Goal: Transaction & Acquisition: Book appointment/travel/reservation

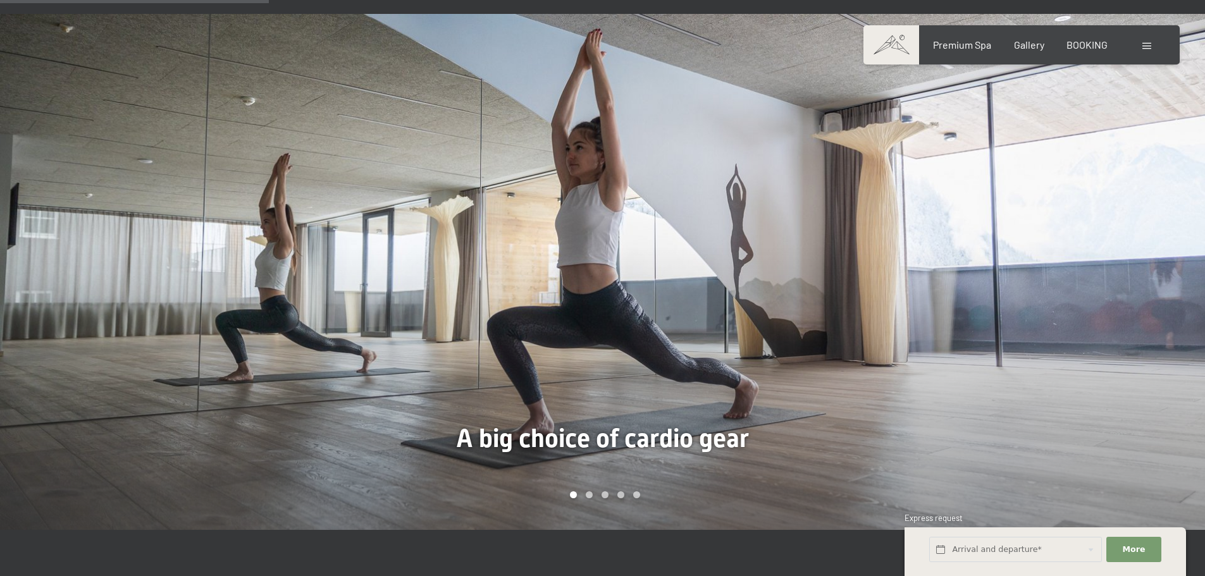
scroll to position [949, 0]
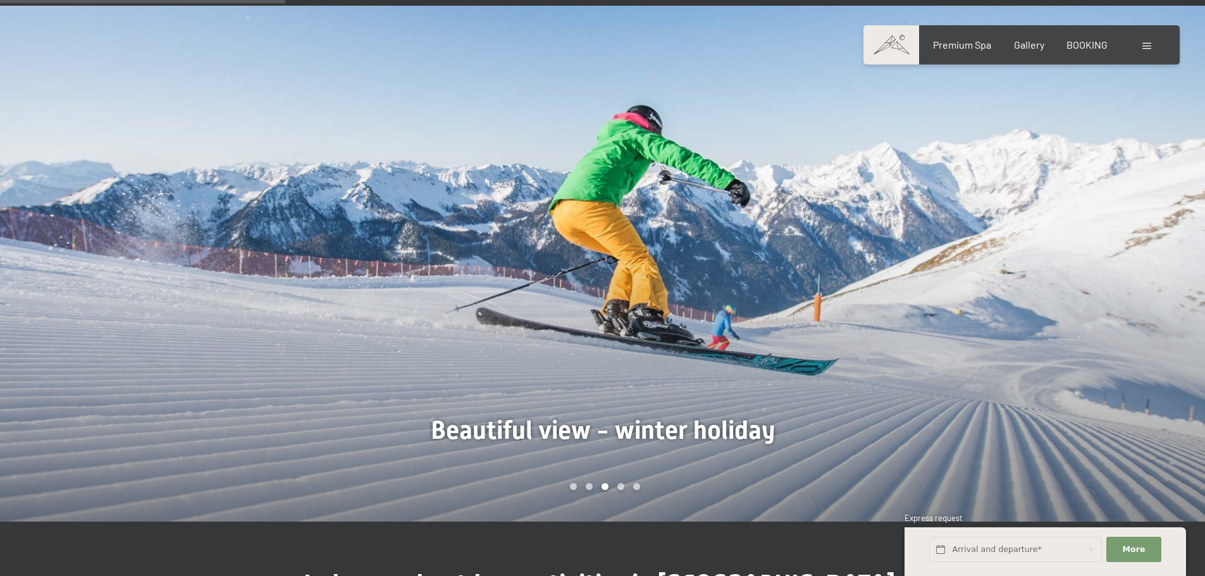
click at [1129, 313] on div at bounding box center [904, 264] width 603 height 516
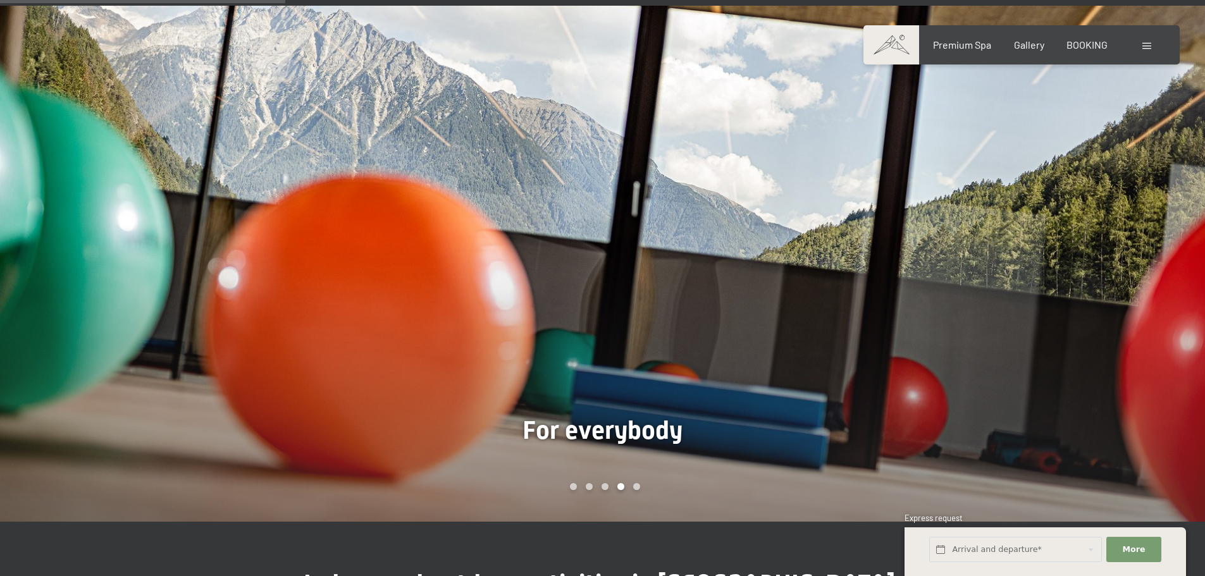
click at [1129, 313] on div at bounding box center [904, 264] width 603 height 516
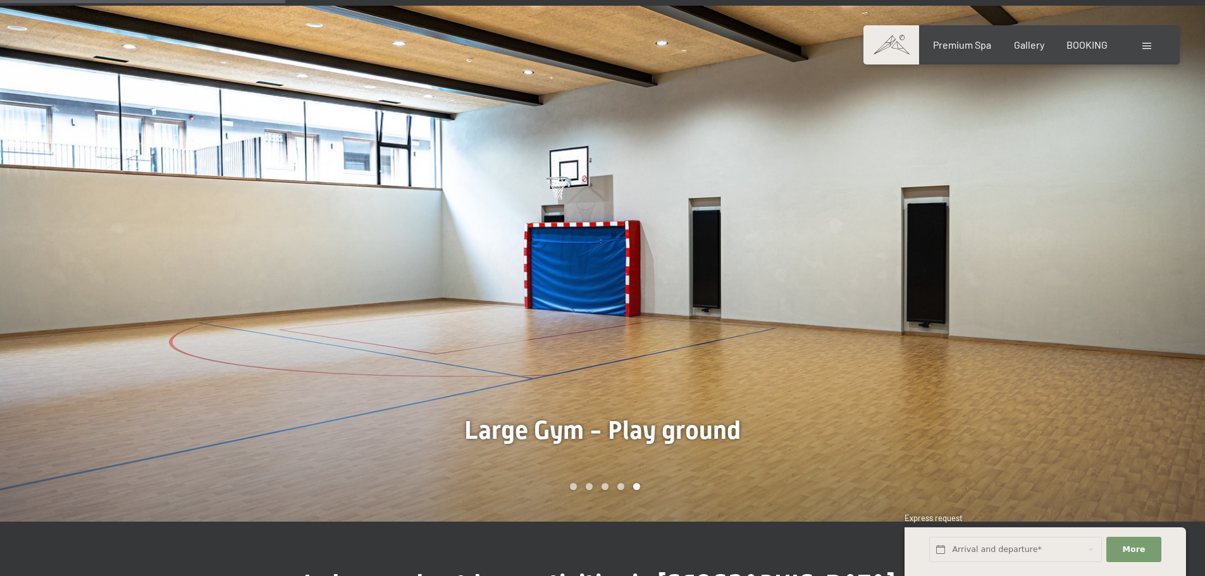
click at [1129, 313] on div at bounding box center [904, 264] width 603 height 516
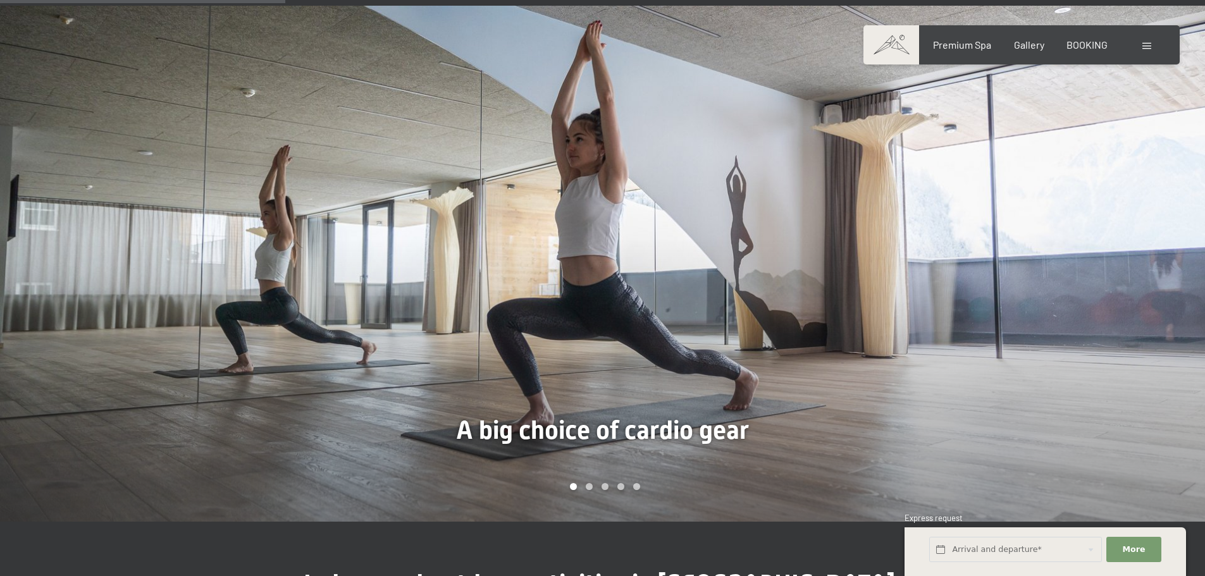
click at [1129, 313] on div at bounding box center [904, 264] width 603 height 516
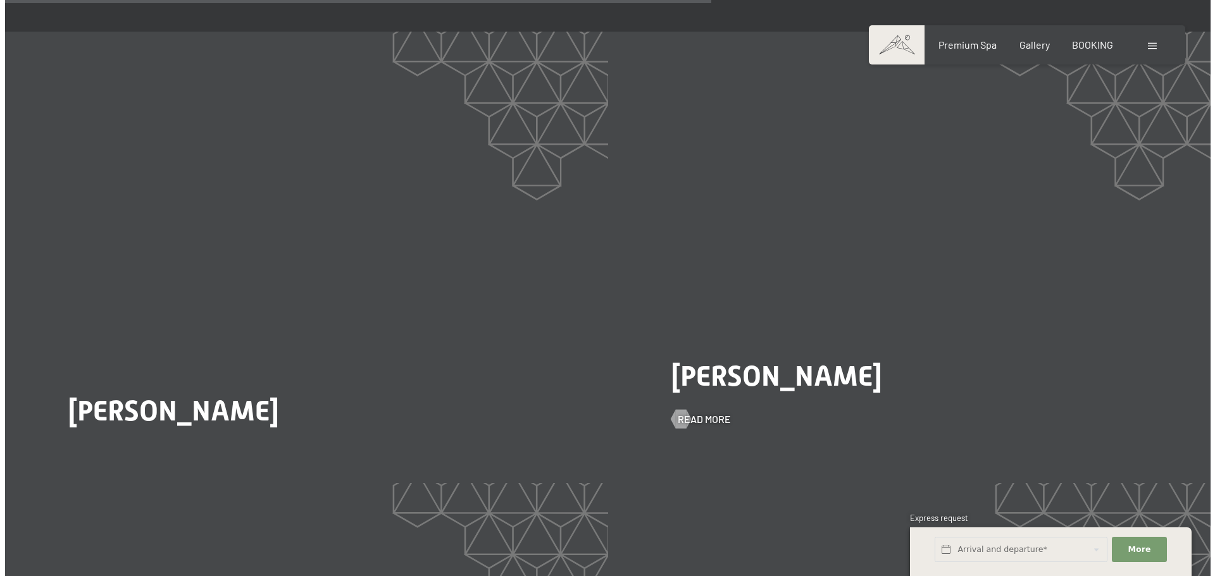
scroll to position [2531, 0]
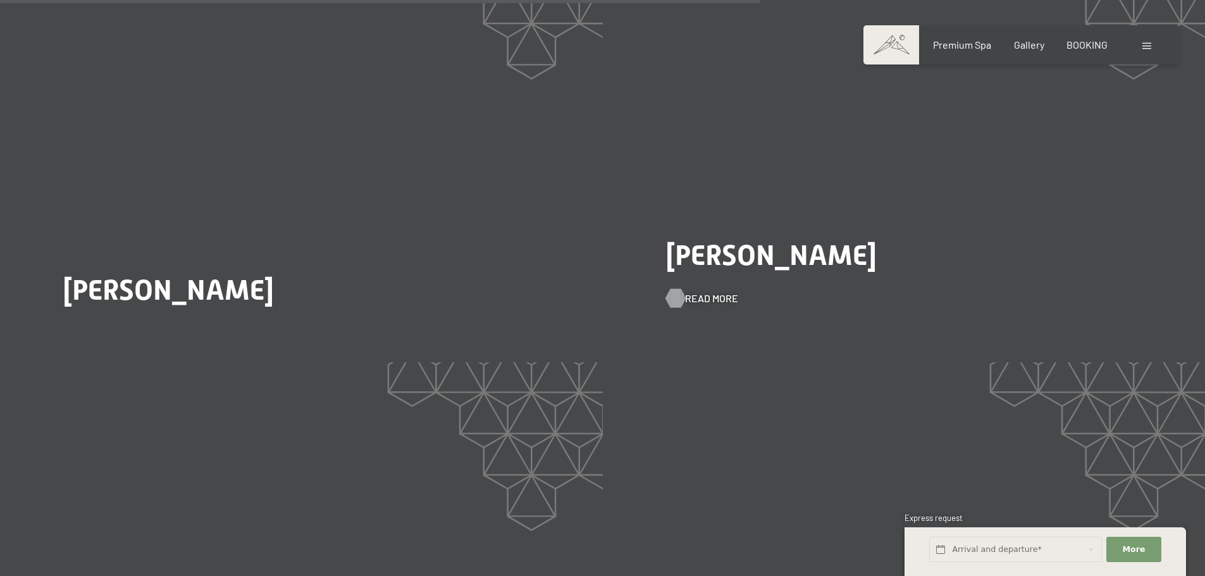
click at [709, 292] on span "Read more" at bounding box center [711, 299] width 53 height 14
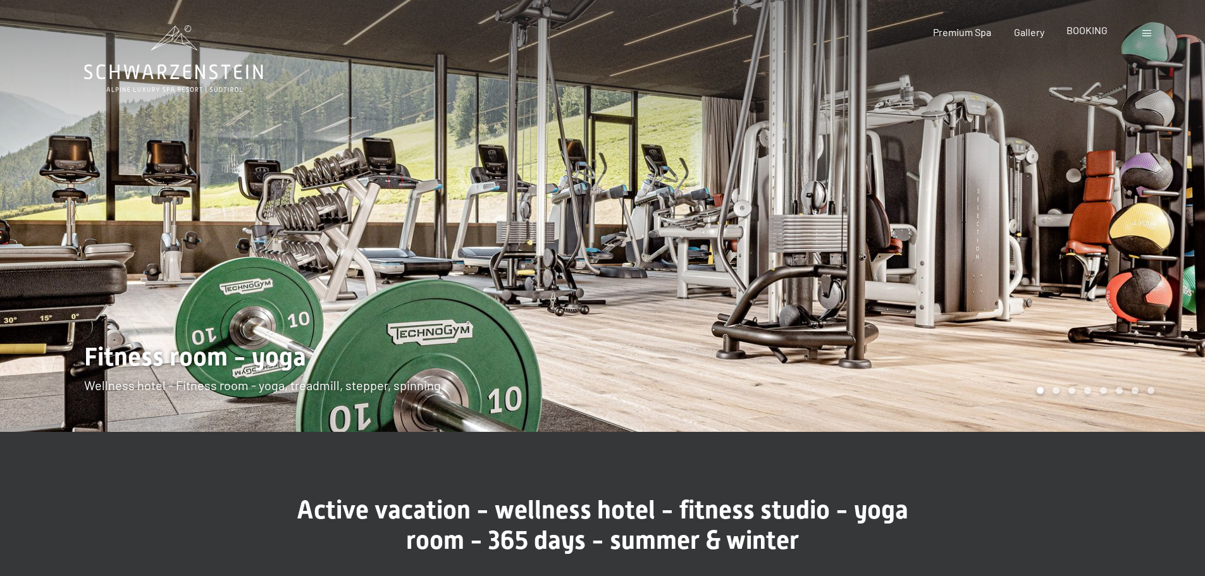
click at [1078, 31] on span "BOOKING" at bounding box center [1087, 30] width 41 height 12
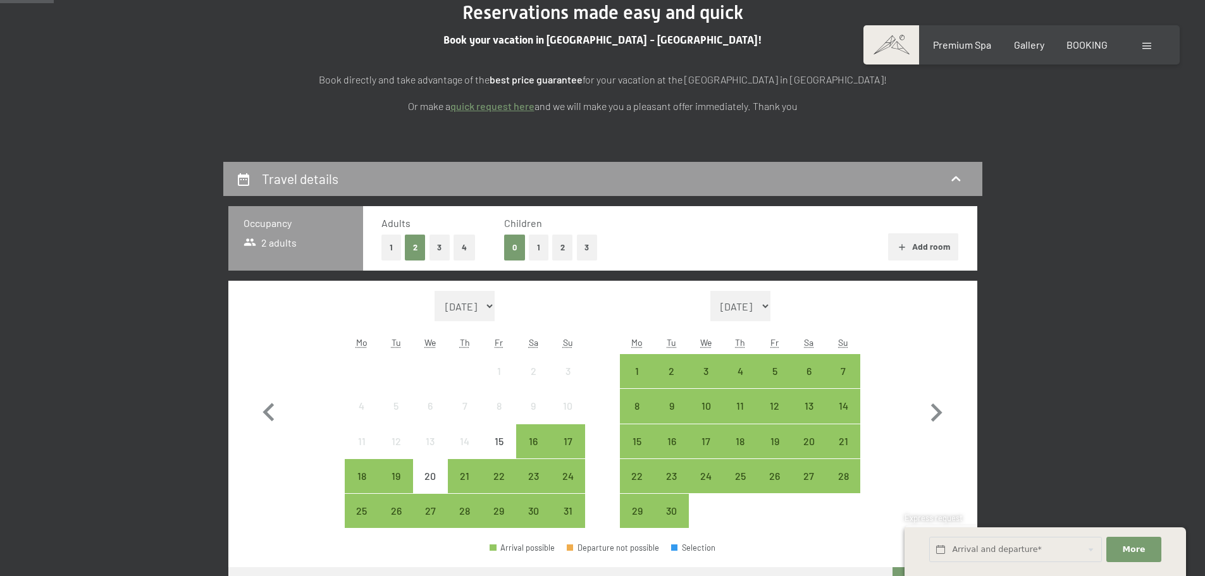
scroll to position [190, 0]
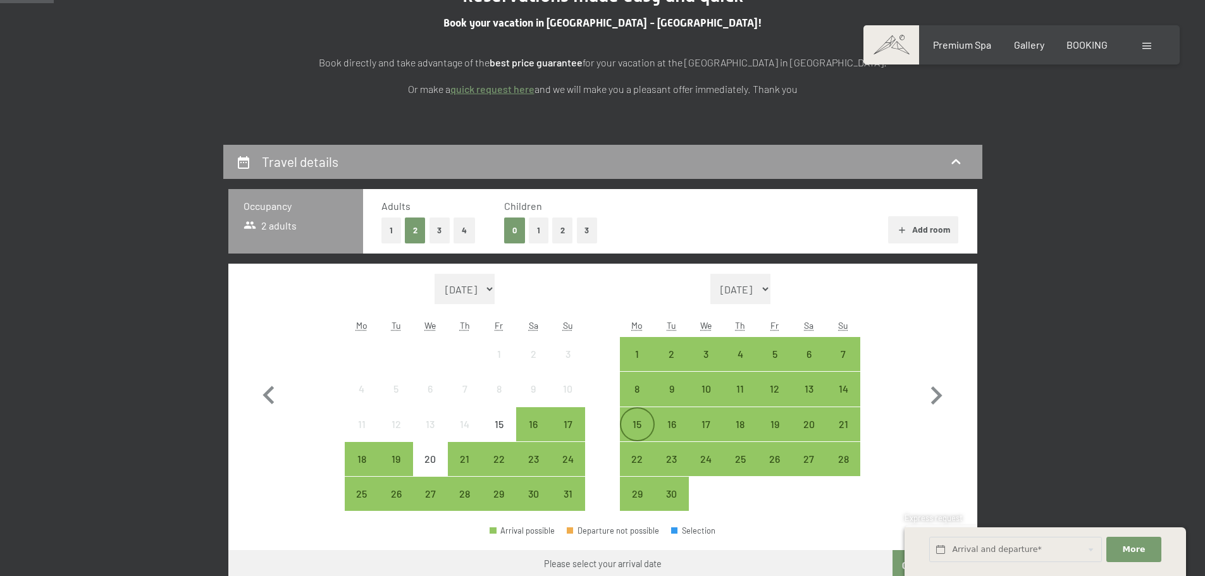
click at [633, 425] on div "15" at bounding box center [637, 436] width 32 height 32
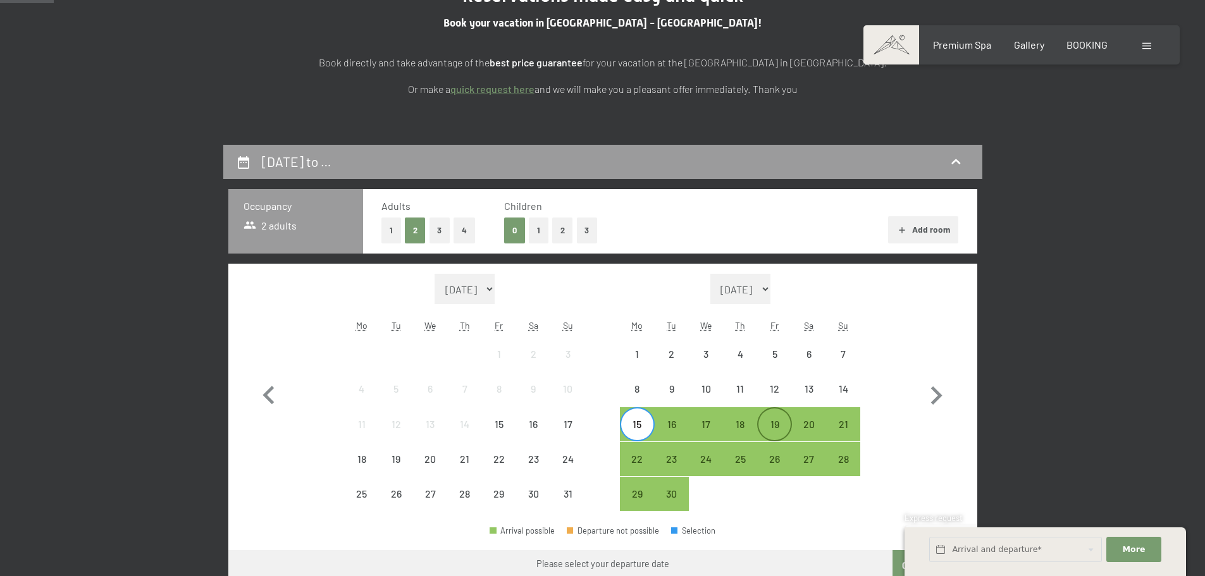
click at [780, 425] on div "19" at bounding box center [775, 436] width 32 height 32
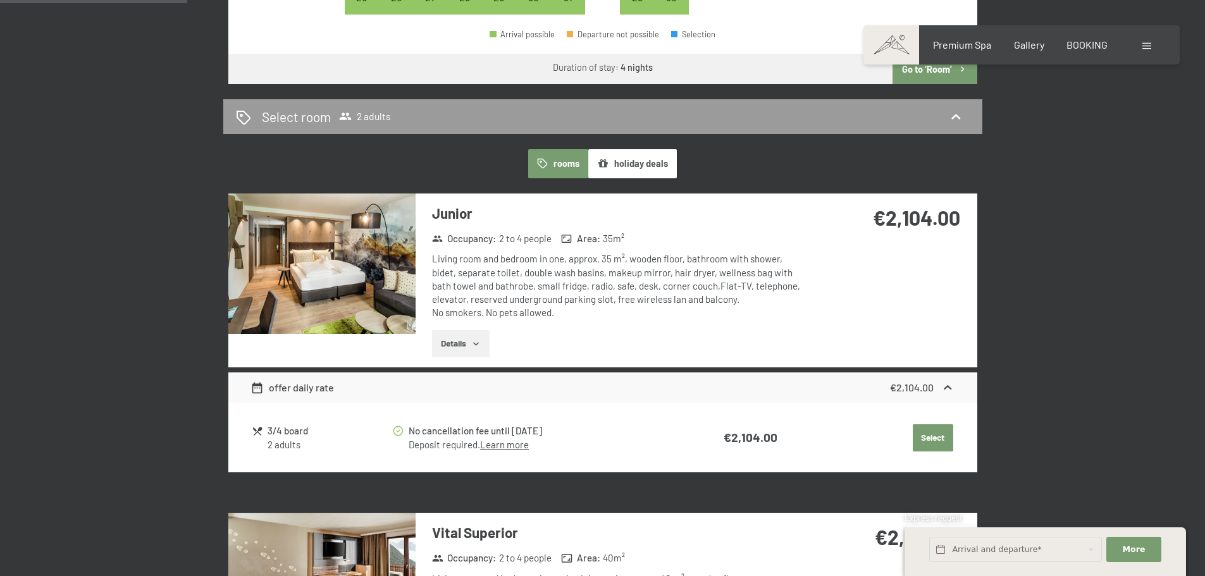
scroll to position [759, 0]
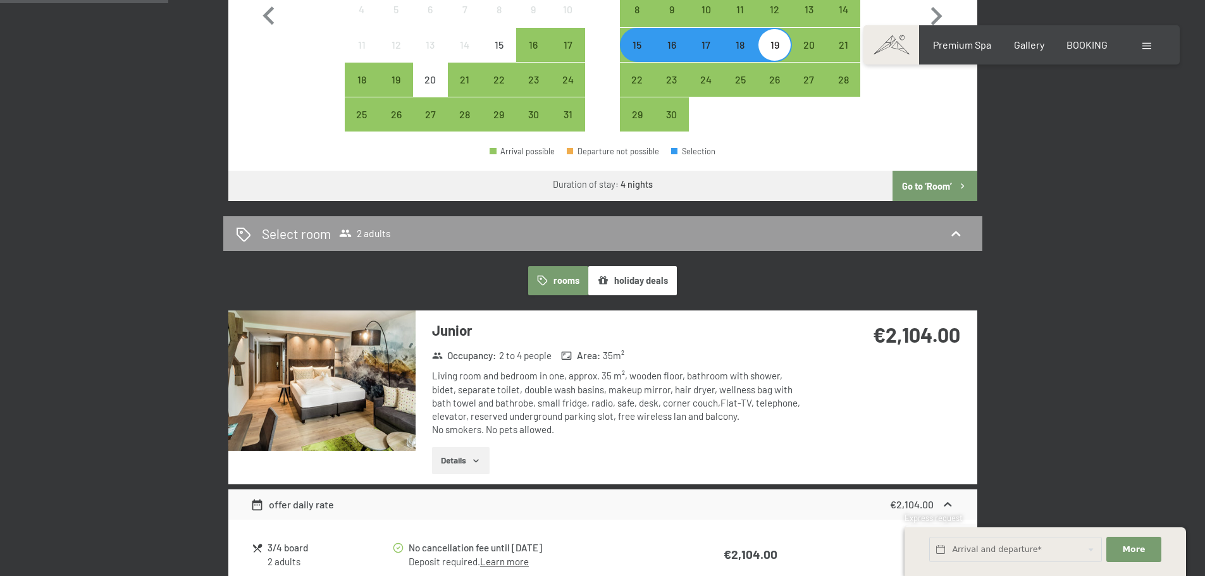
click at [924, 189] on button "Go to ‘Room’" at bounding box center [935, 186] width 84 height 30
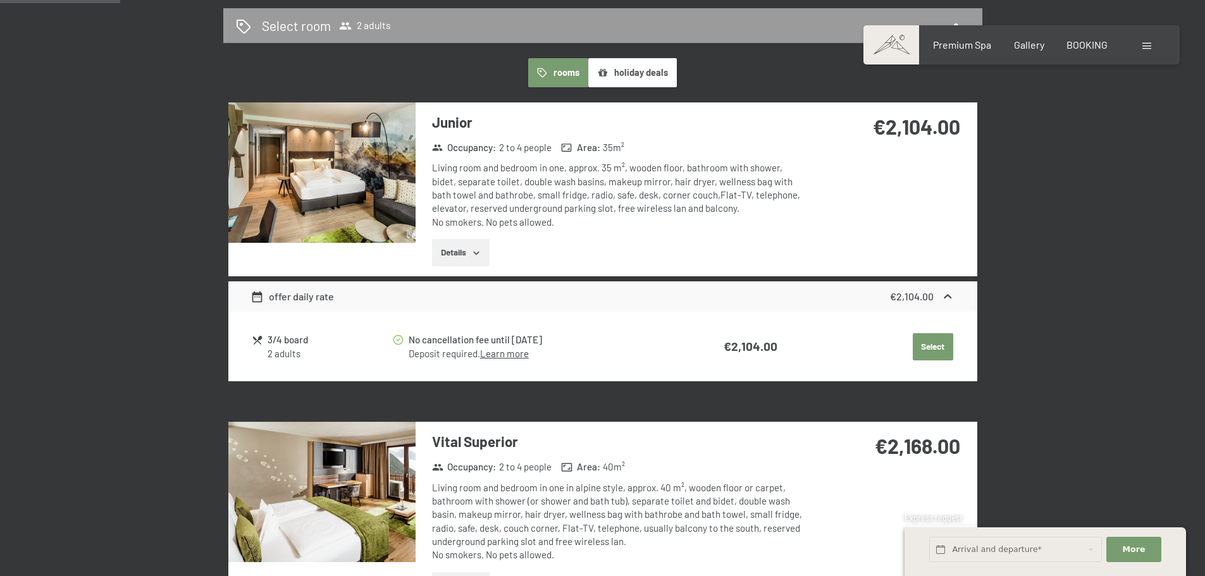
scroll to position [398, 0]
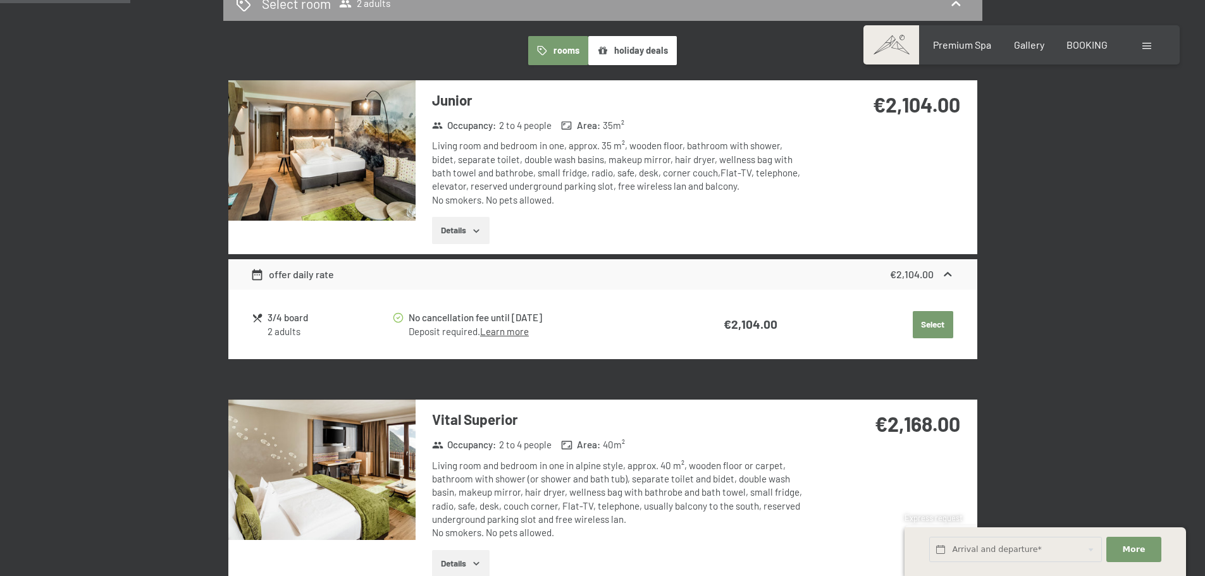
click at [471, 233] on button "Details" at bounding box center [461, 231] width 58 height 28
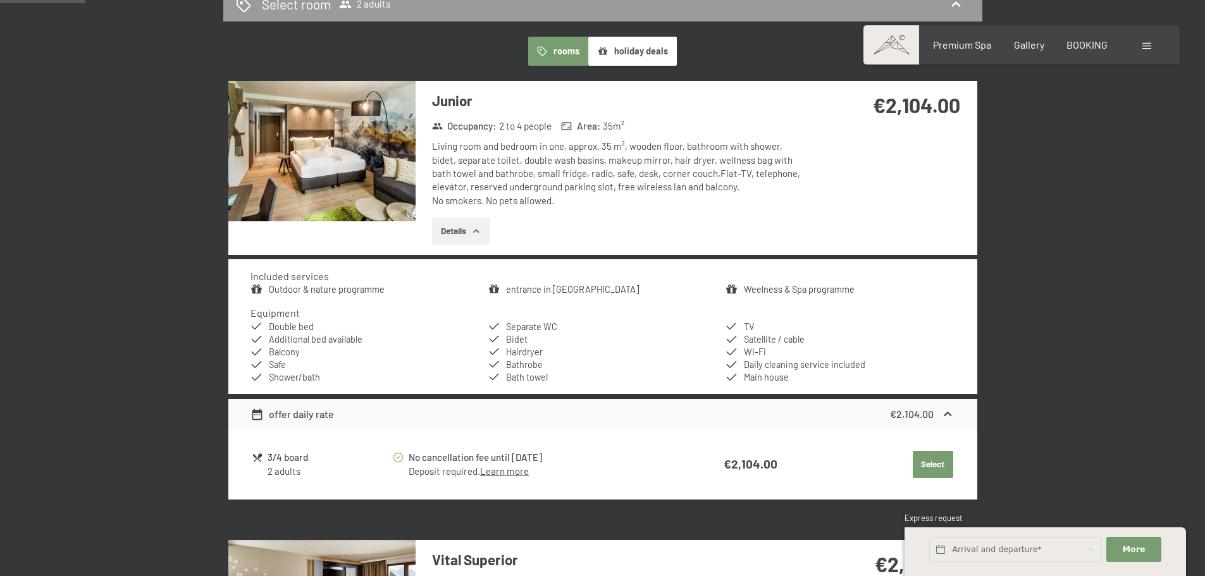
scroll to position [271, 0]
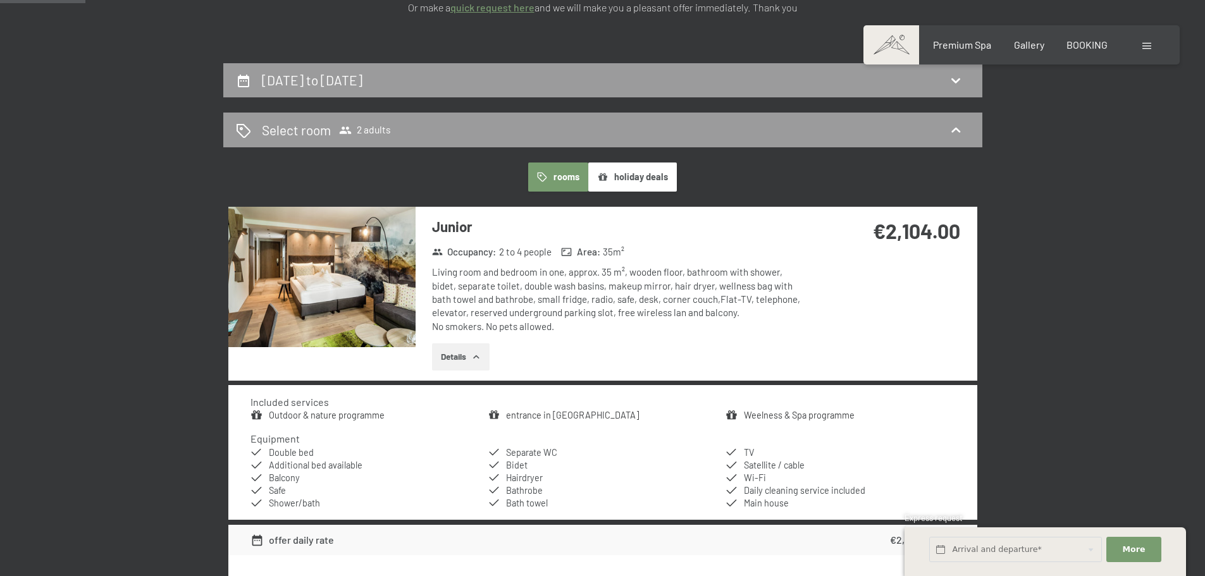
click at [384, 302] on img at bounding box center [321, 277] width 187 height 140
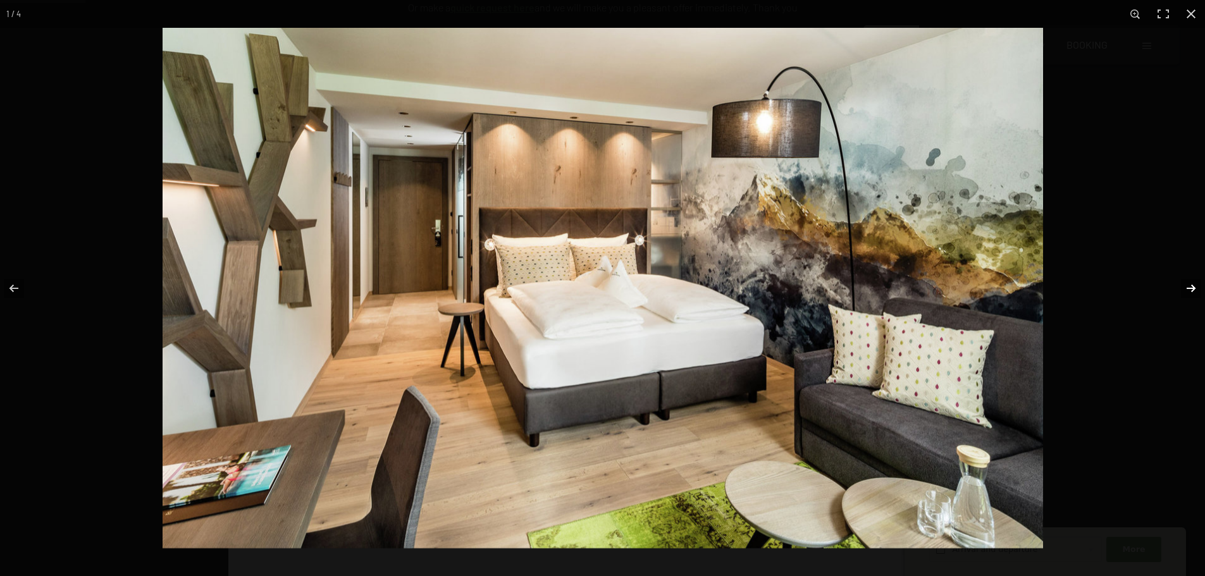
click at [1192, 287] on button "button" at bounding box center [1183, 288] width 44 height 63
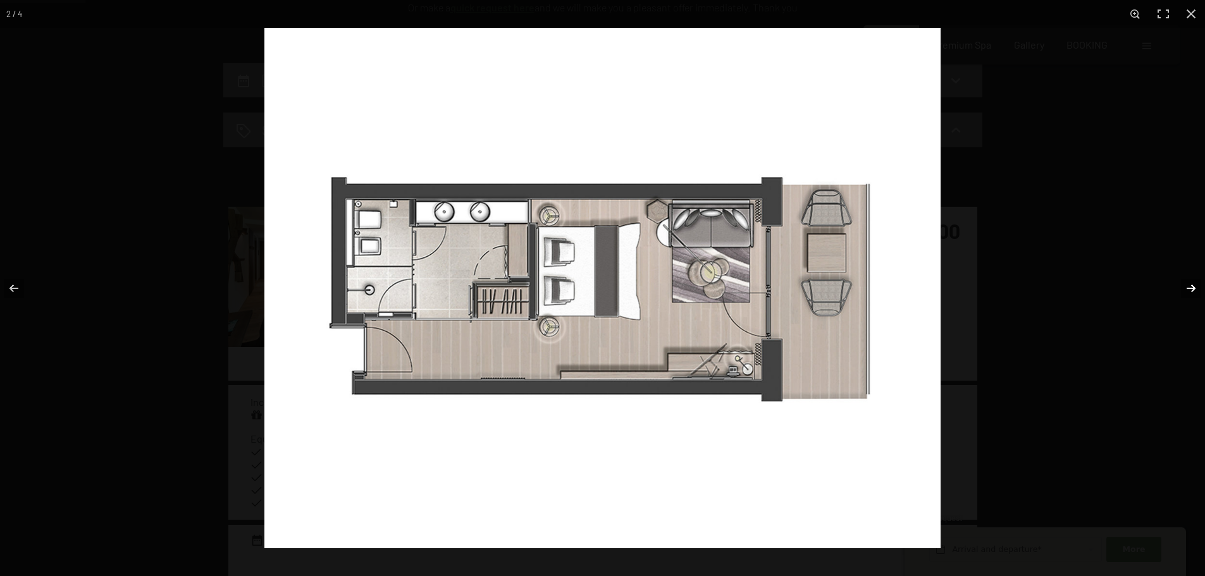
click at [1192, 287] on button "button" at bounding box center [1183, 288] width 44 height 63
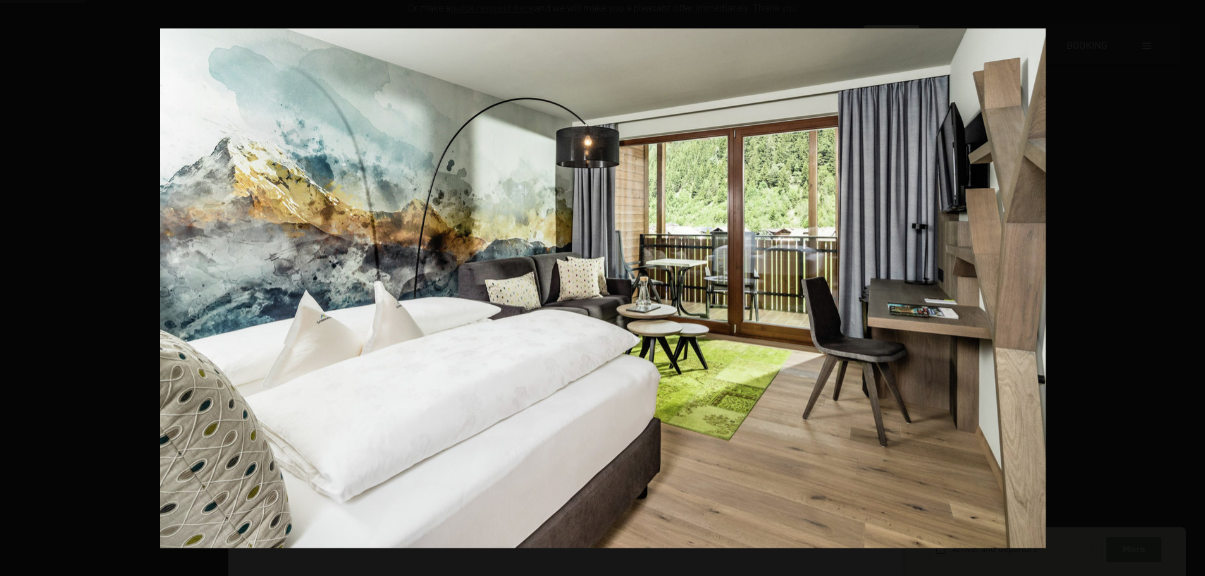
click at [1192, 287] on button "button" at bounding box center [1183, 288] width 44 height 63
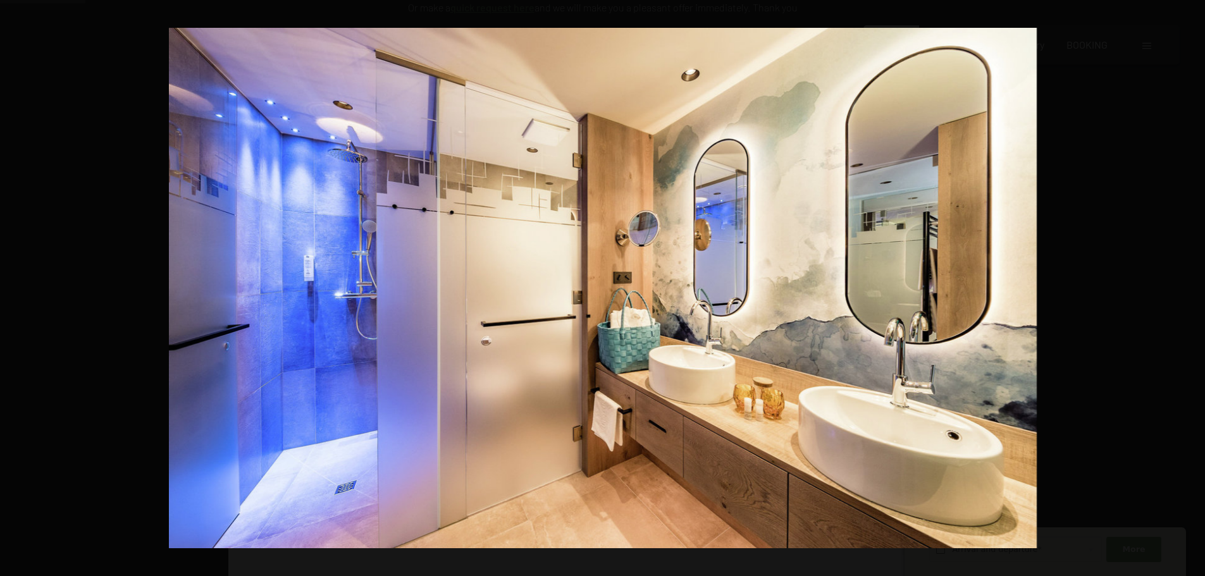
click at [1192, 287] on button "button" at bounding box center [1183, 288] width 44 height 63
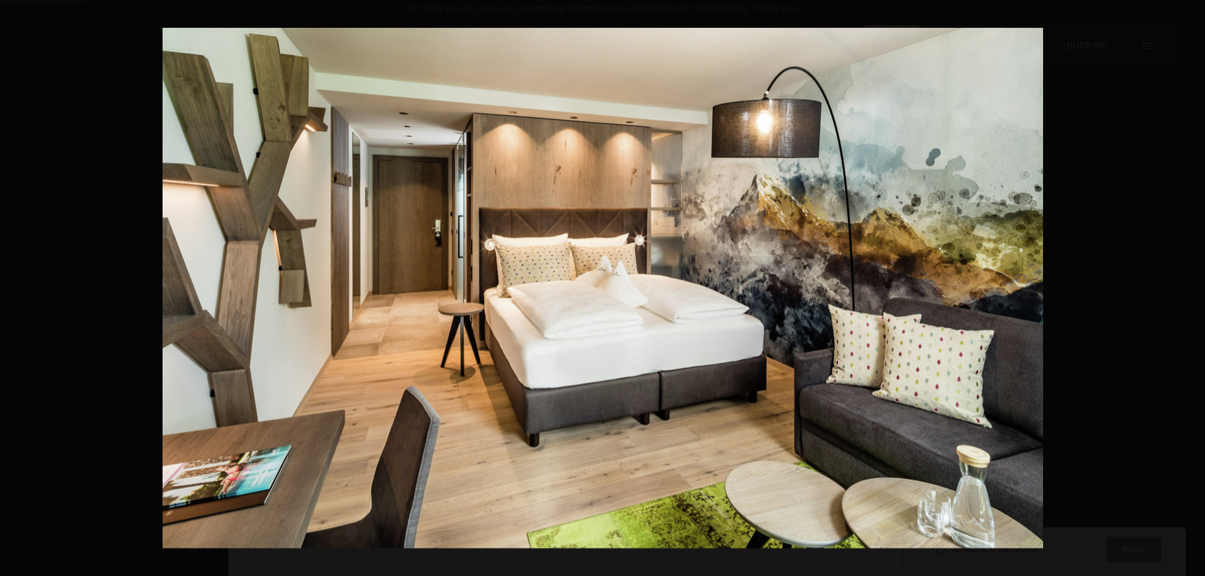
click at [1192, 287] on button "button" at bounding box center [1183, 288] width 44 height 63
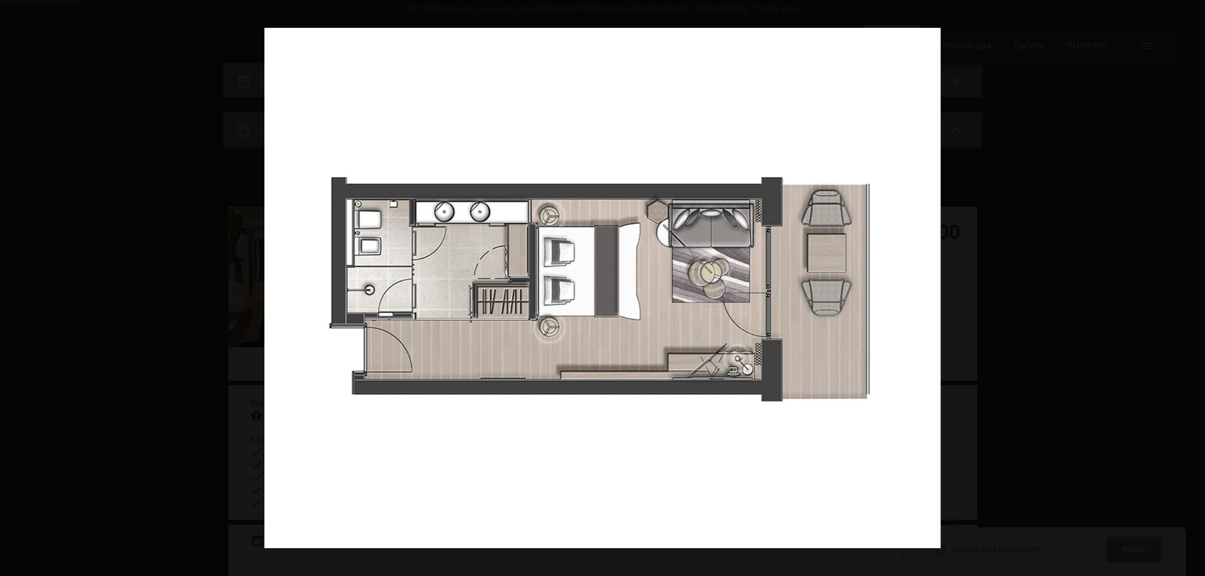
click at [1192, 287] on button "button" at bounding box center [1183, 288] width 44 height 63
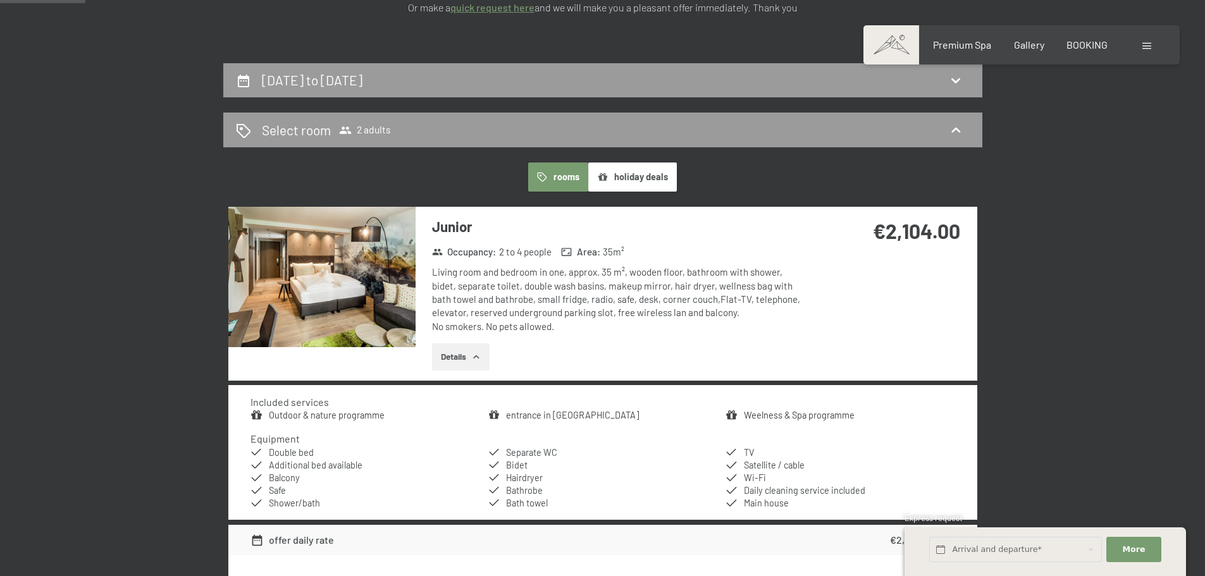
click at [0, 0] on button "button" at bounding box center [0, 0] width 0 height 0
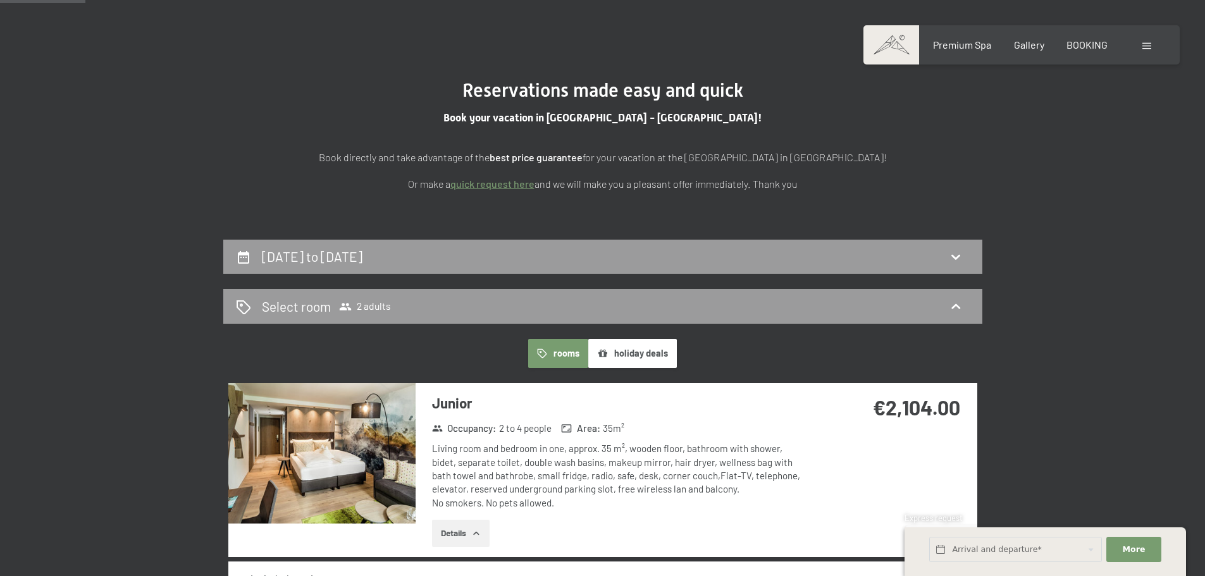
scroll to position [0, 0]
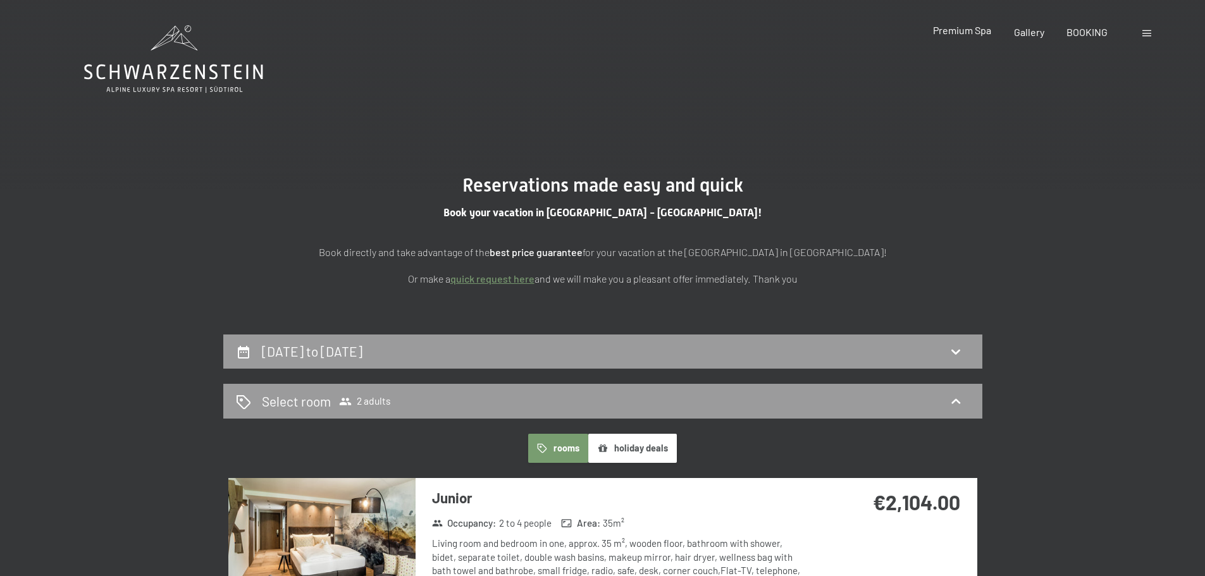
click at [966, 34] on span "Premium Spa" at bounding box center [962, 30] width 58 height 12
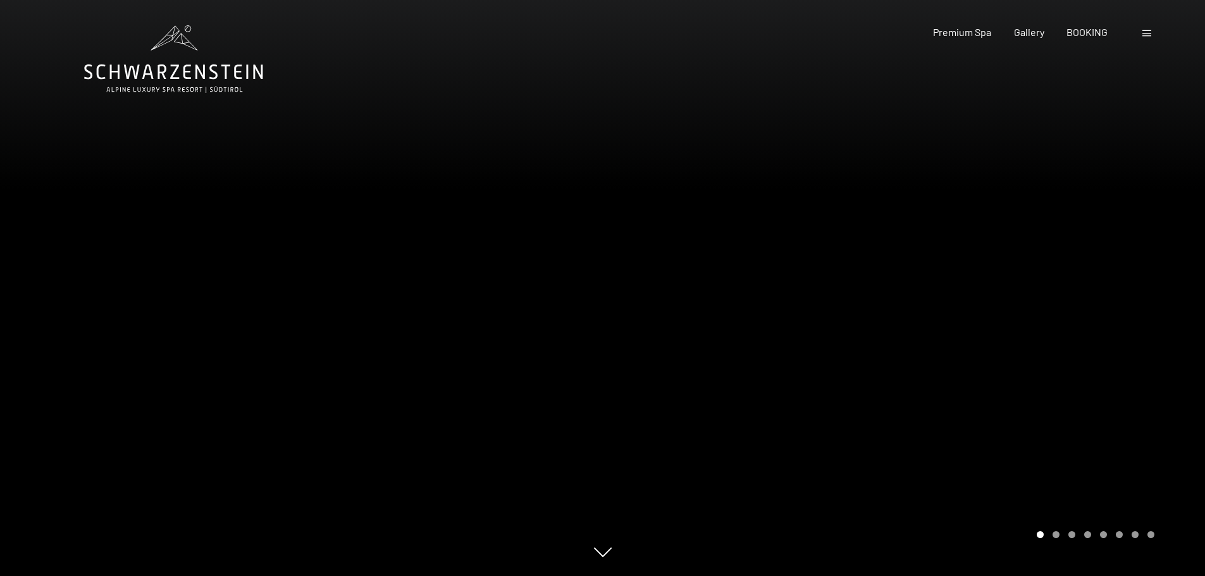
click at [1075, 255] on div at bounding box center [904, 288] width 603 height 576
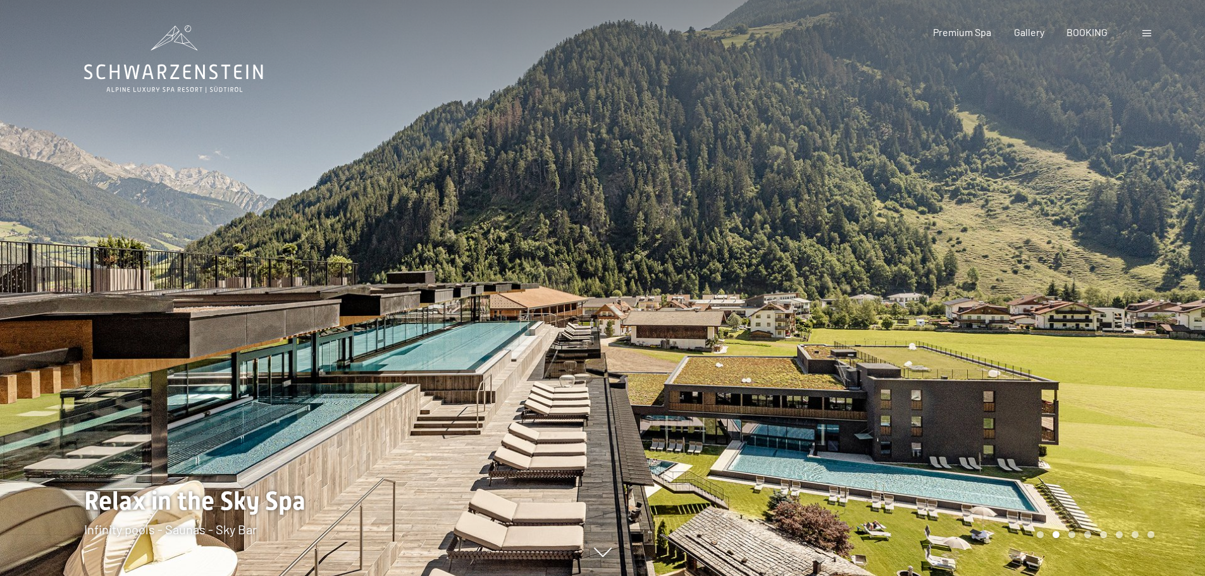
click at [1136, 313] on div at bounding box center [904, 288] width 603 height 576
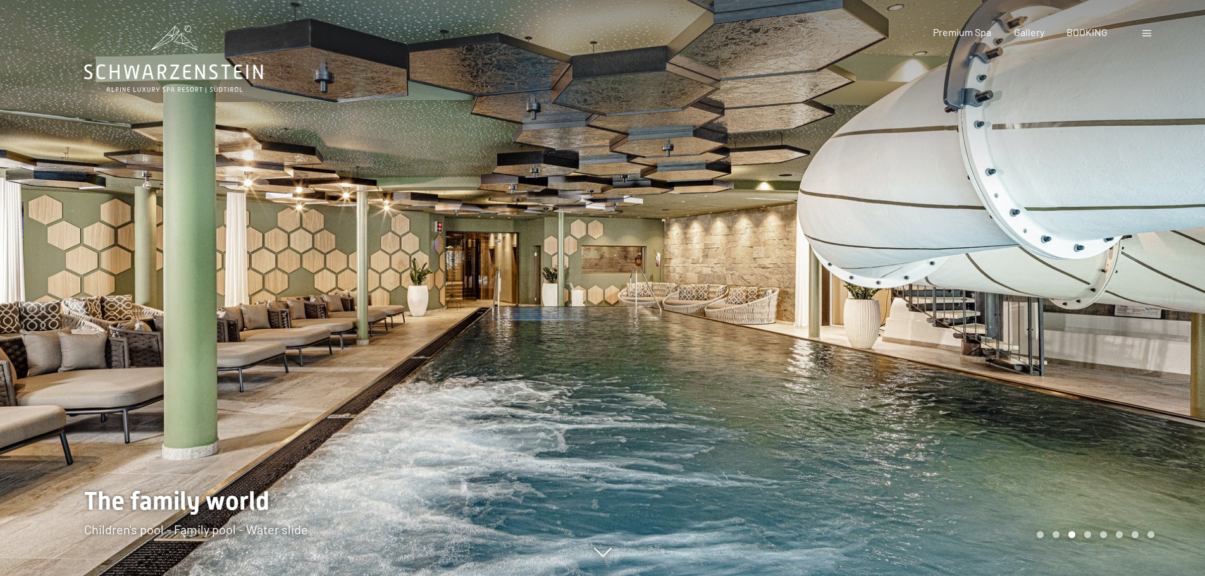
click at [1136, 313] on div at bounding box center [904, 288] width 603 height 576
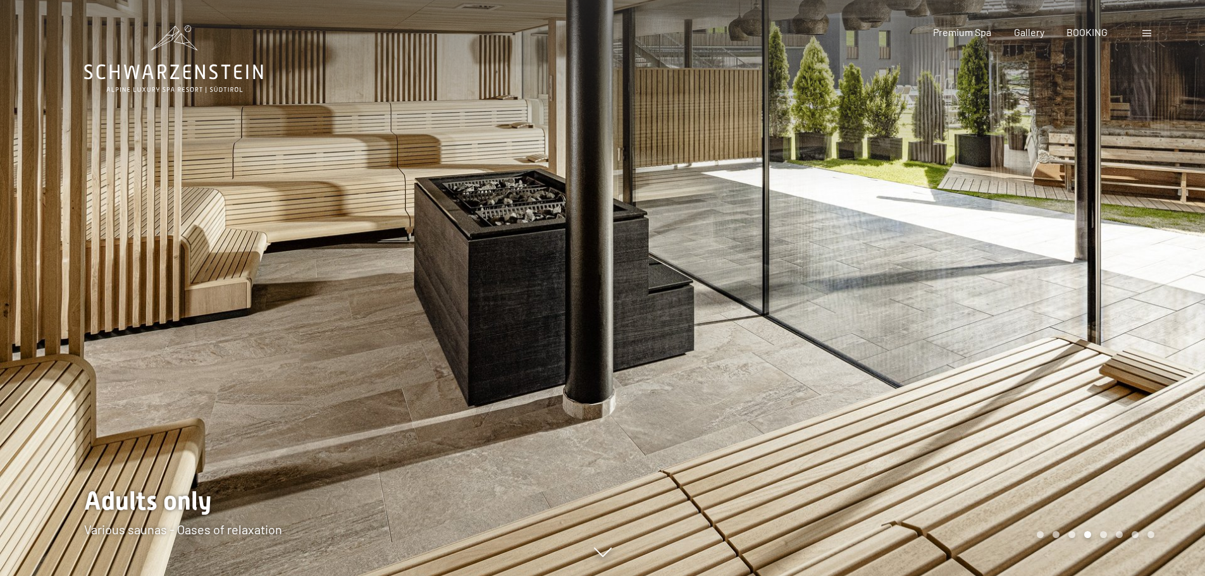
click at [1136, 313] on div at bounding box center [904, 288] width 603 height 576
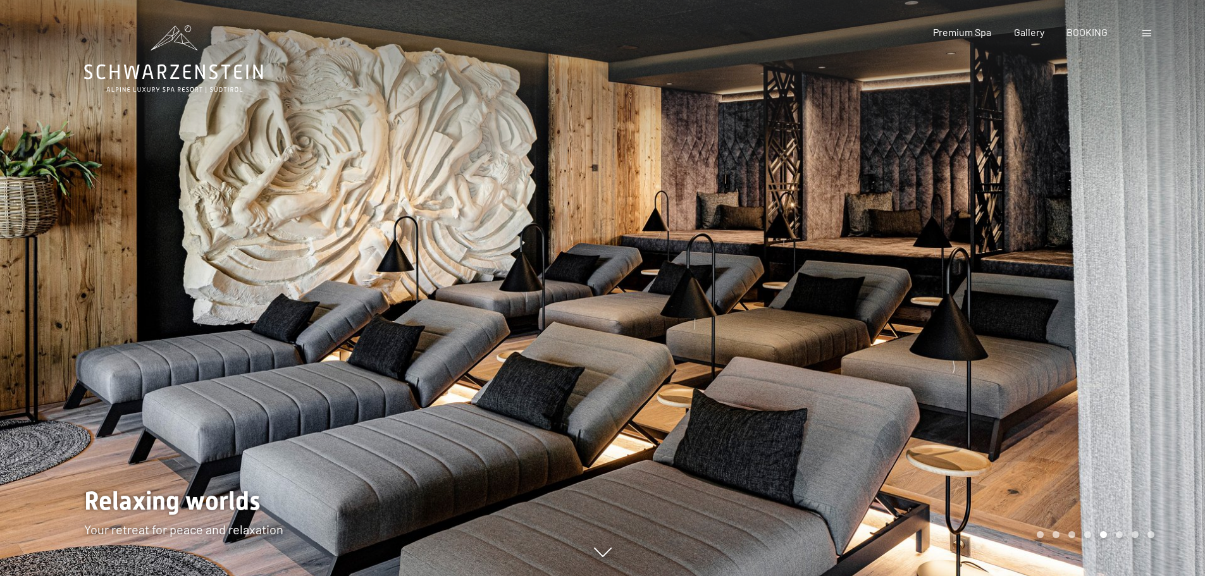
click at [1136, 313] on div at bounding box center [904, 288] width 603 height 576
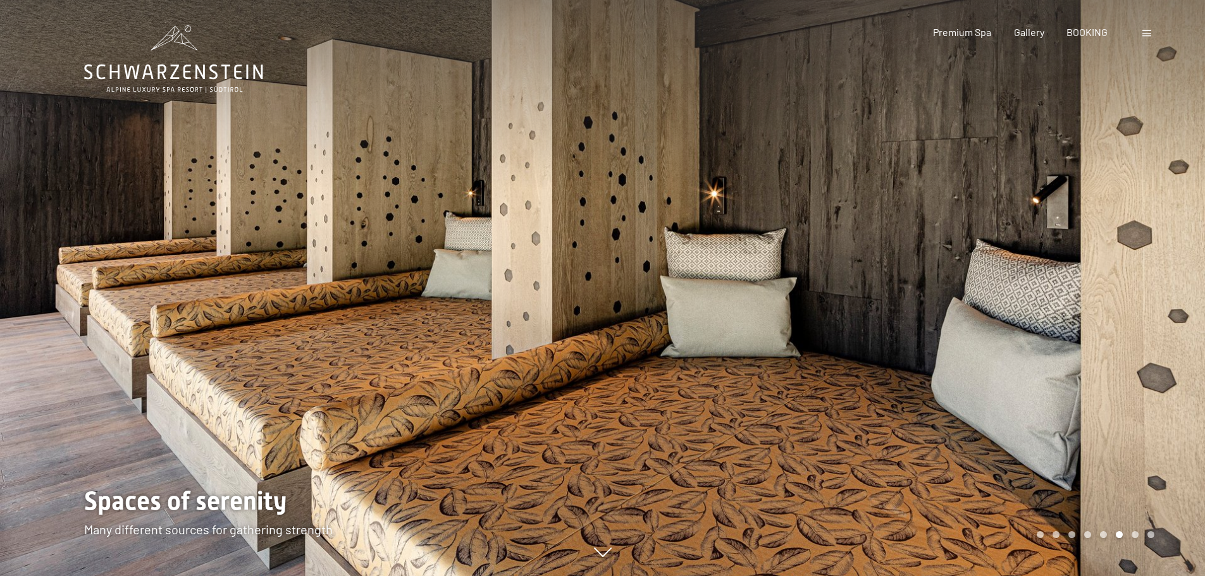
click at [1136, 313] on div at bounding box center [904, 288] width 603 height 576
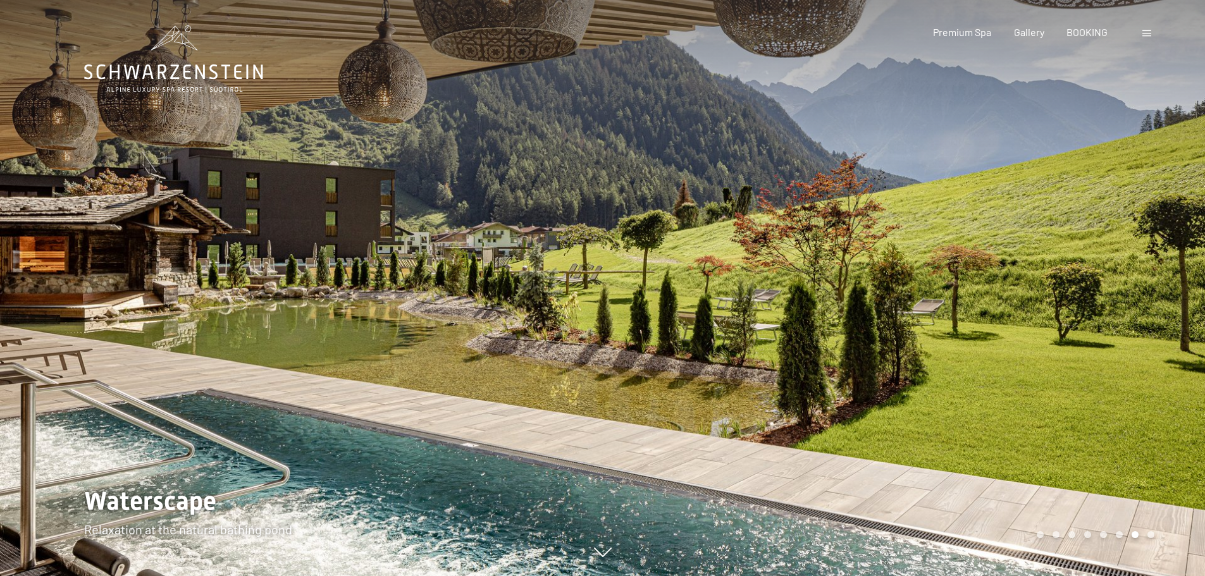
click at [1136, 313] on div at bounding box center [904, 288] width 603 height 576
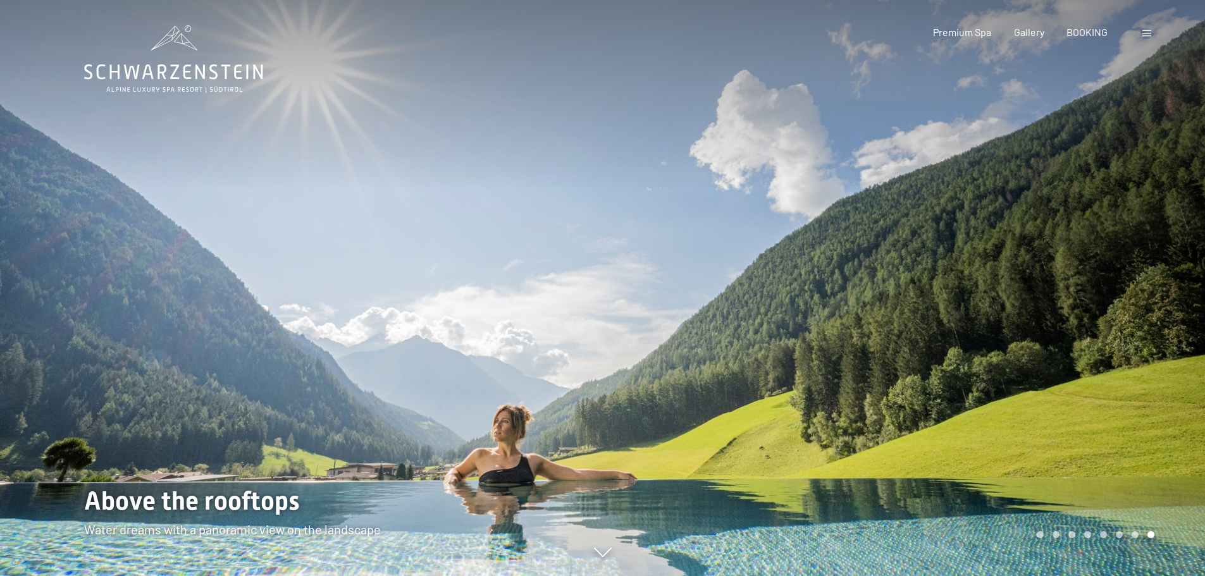
click at [1136, 313] on div at bounding box center [904, 288] width 603 height 576
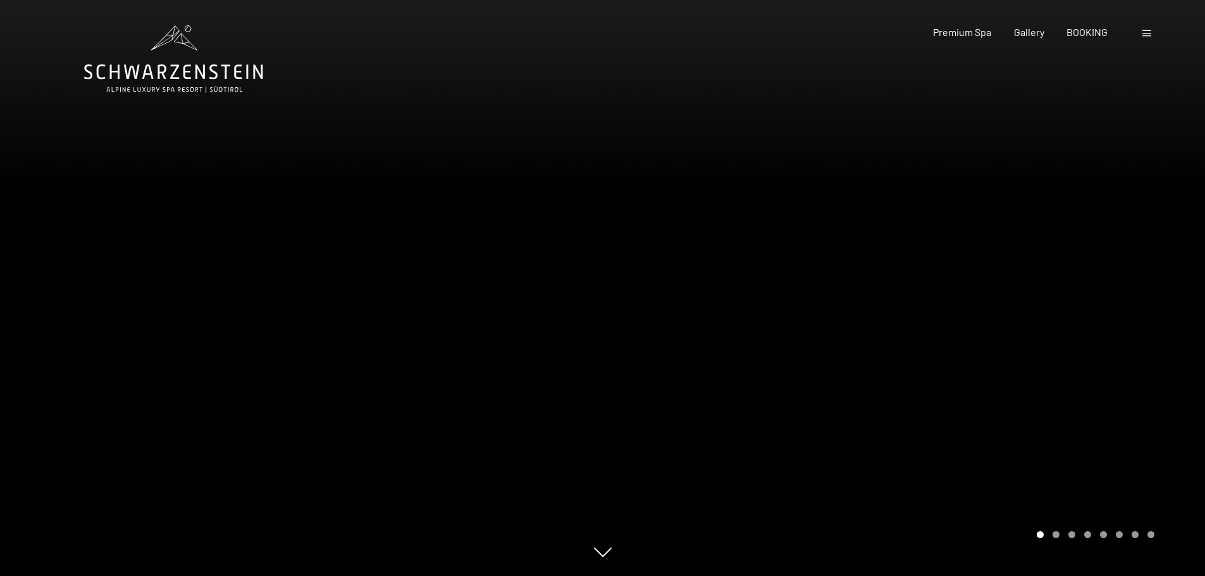
click at [1136, 313] on div at bounding box center [904, 288] width 603 height 576
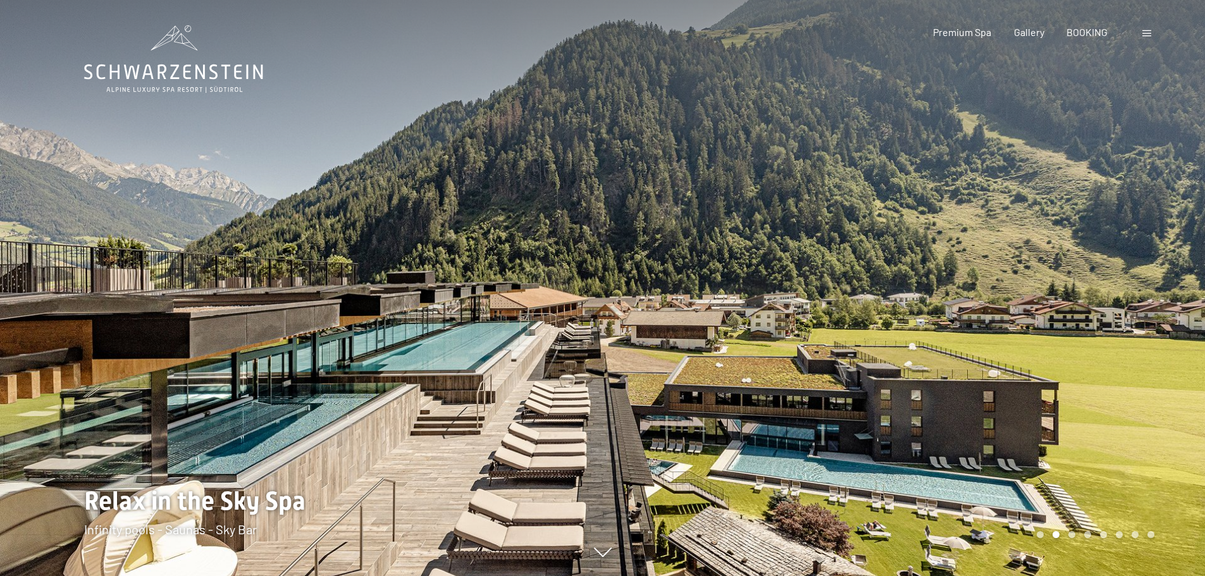
click at [1136, 313] on div at bounding box center [904, 288] width 603 height 576
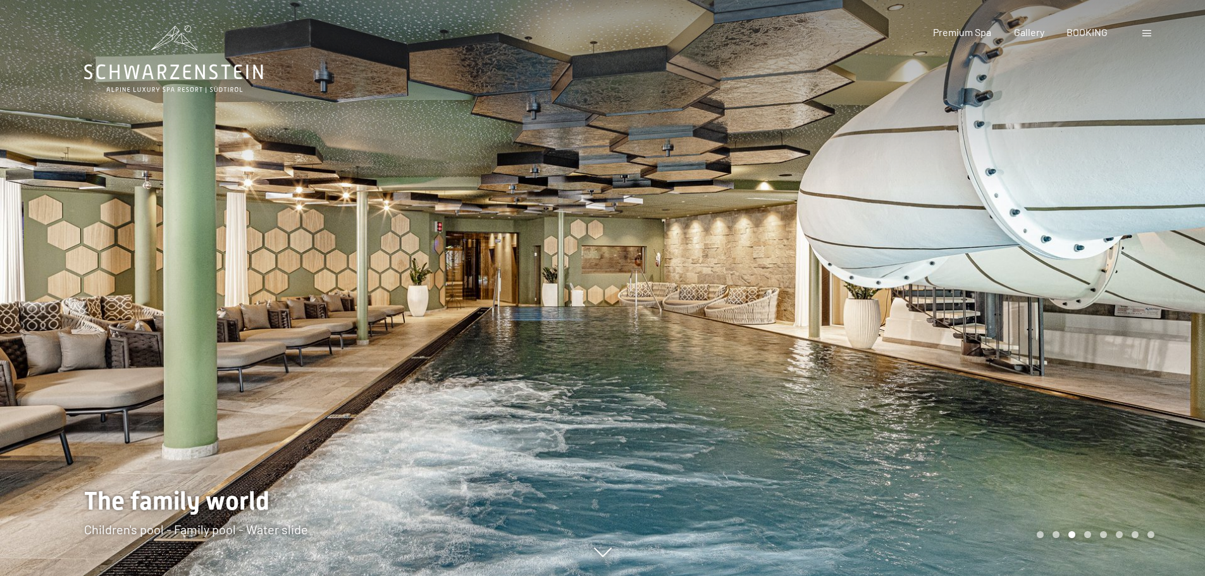
click at [1158, 297] on div at bounding box center [904, 288] width 603 height 576
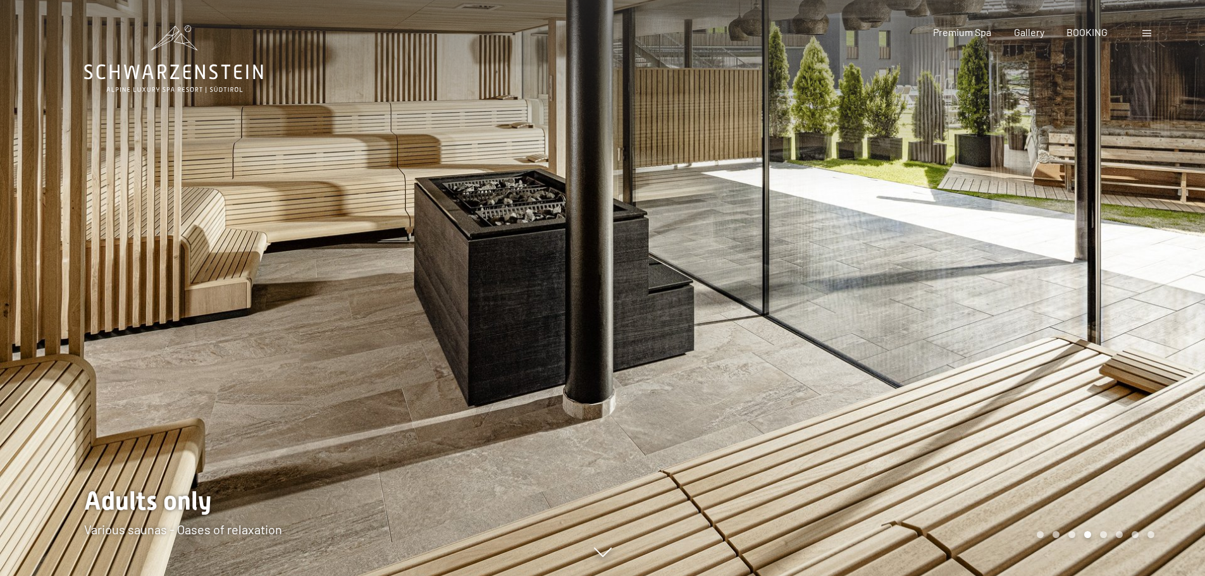
click at [1163, 266] on div at bounding box center [904, 288] width 603 height 576
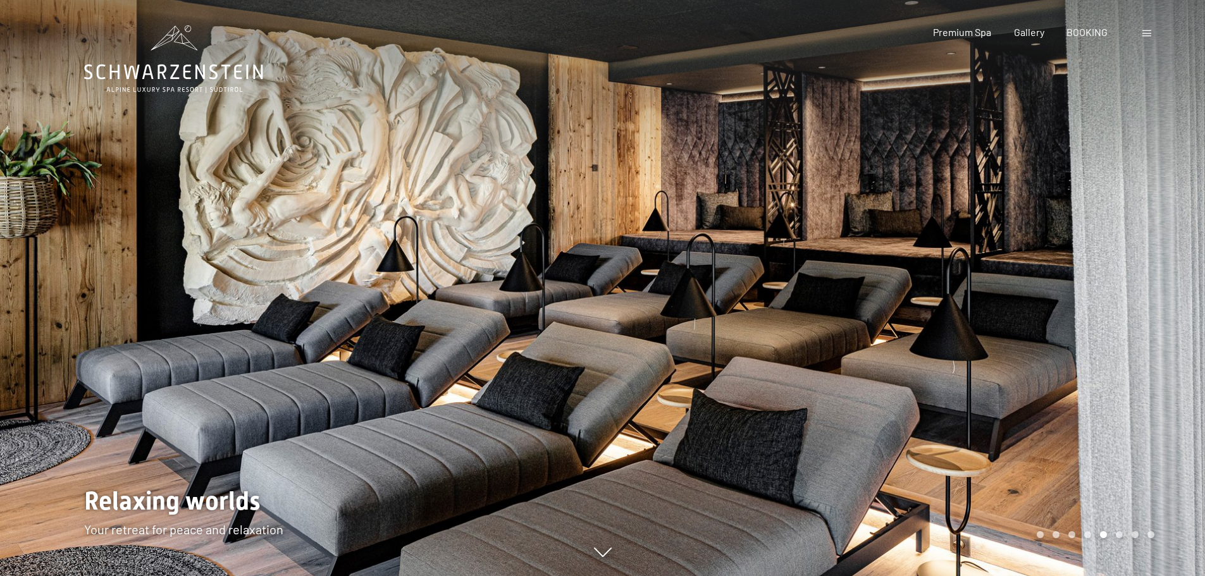
click at [1163, 266] on div at bounding box center [904, 288] width 603 height 576
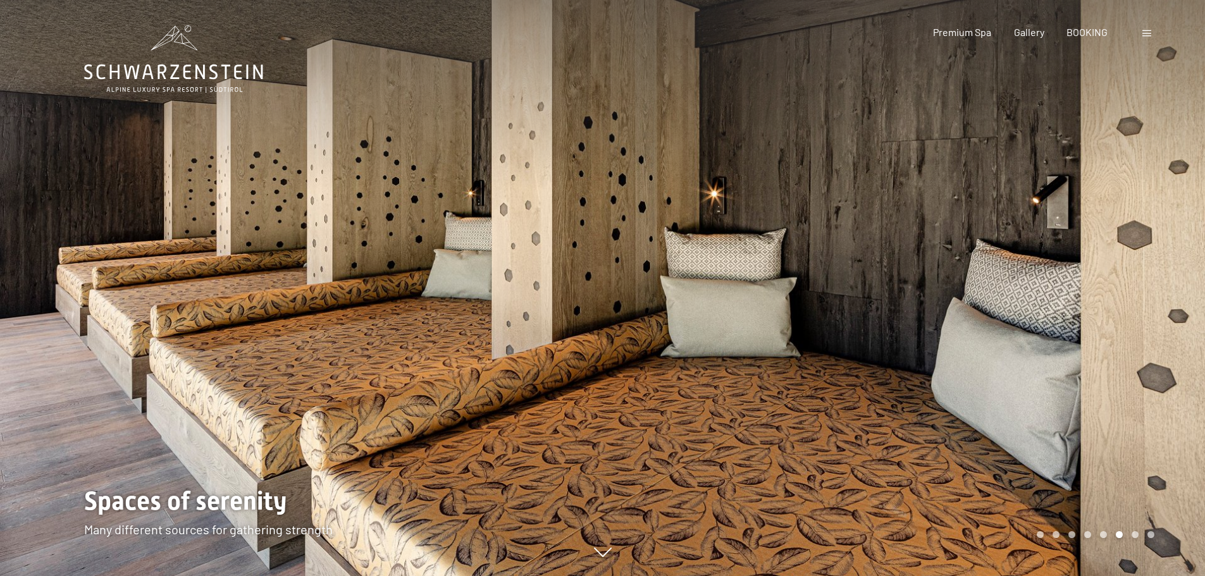
click at [1163, 266] on div at bounding box center [904, 288] width 603 height 576
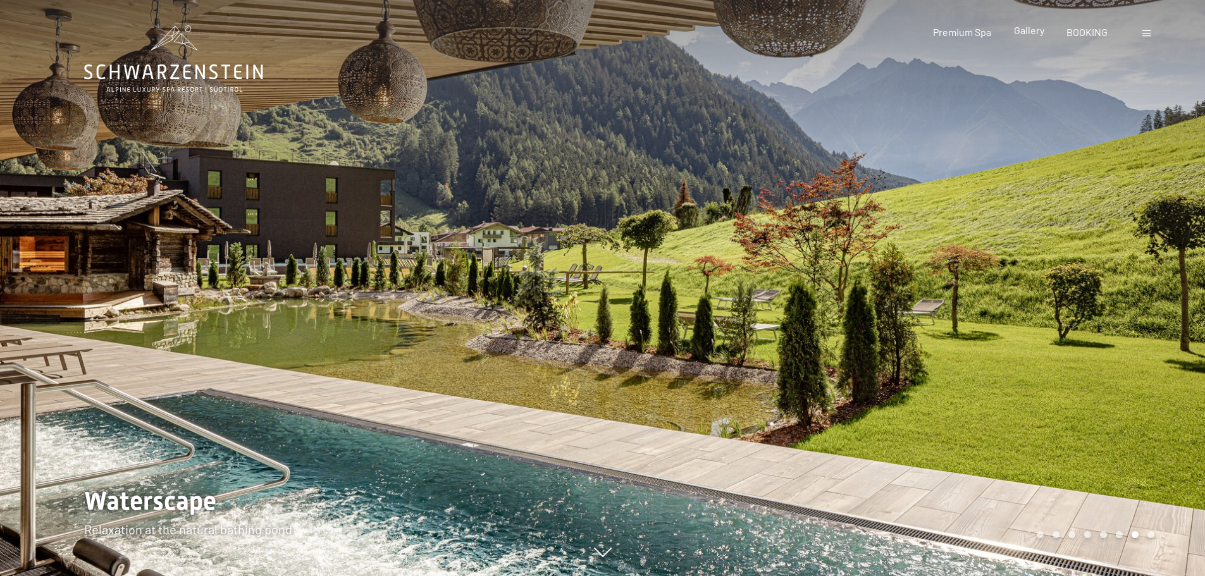
click at [1038, 32] on span "Gallery" at bounding box center [1029, 30] width 30 height 12
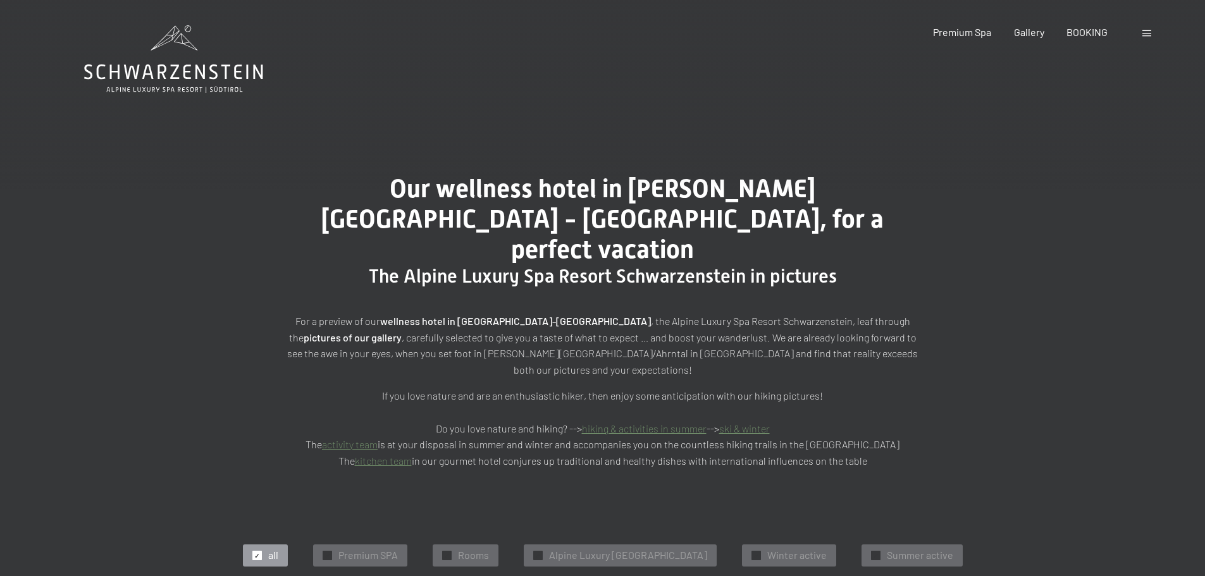
click at [665, 423] on link "hiking & activities in summer" at bounding box center [644, 429] width 125 height 12
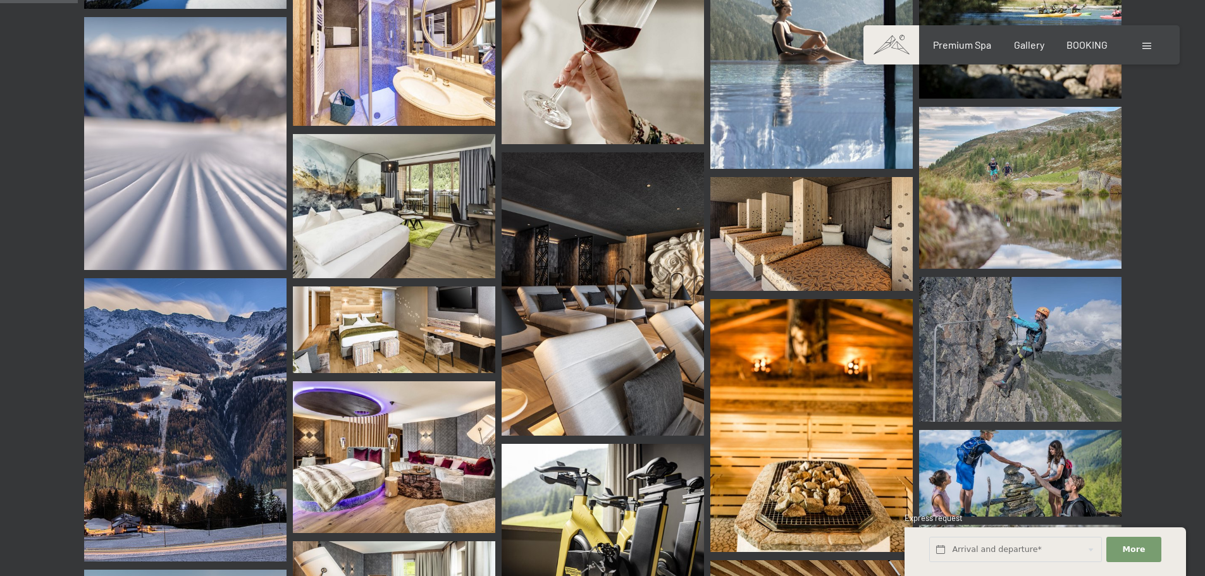
scroll to position [1076, 0]
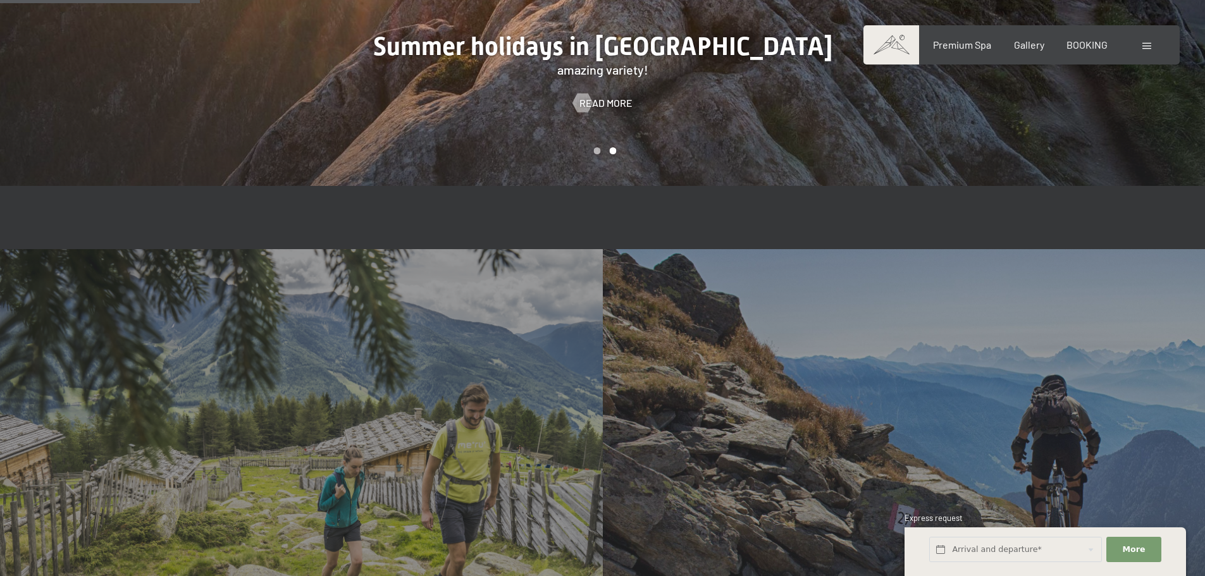
scroll to position [1392, 0]
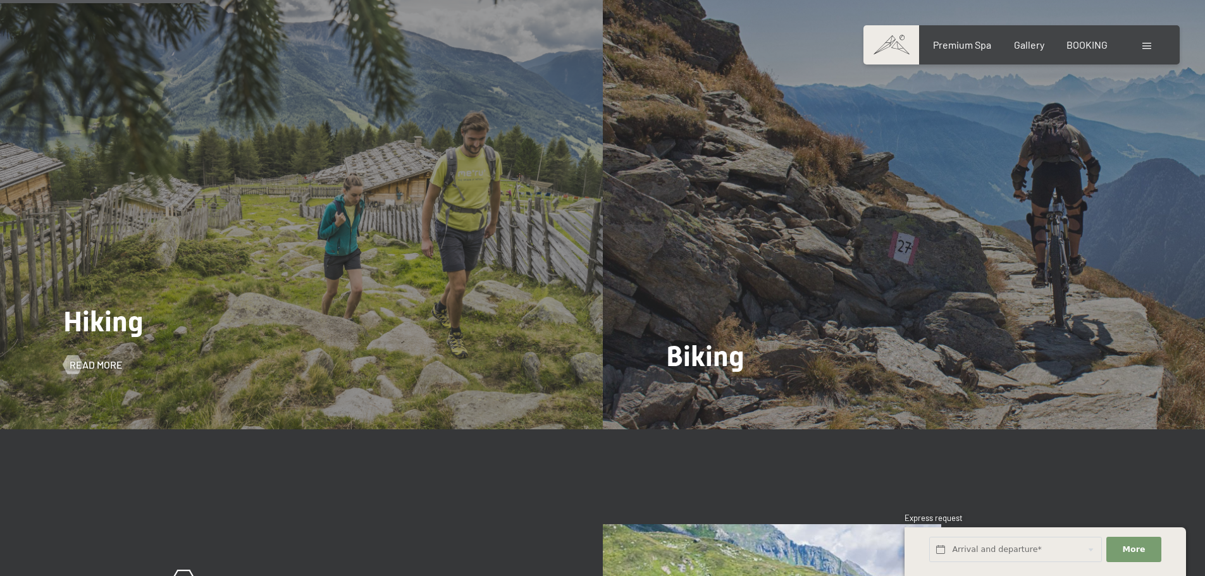
click at [513, 310] on div "Hiking Read more" at bounding box center [301, 203] width 603 height 452
click at [100, 364] on span "Read more" at bounding box center [108, 365] width 53 height 14
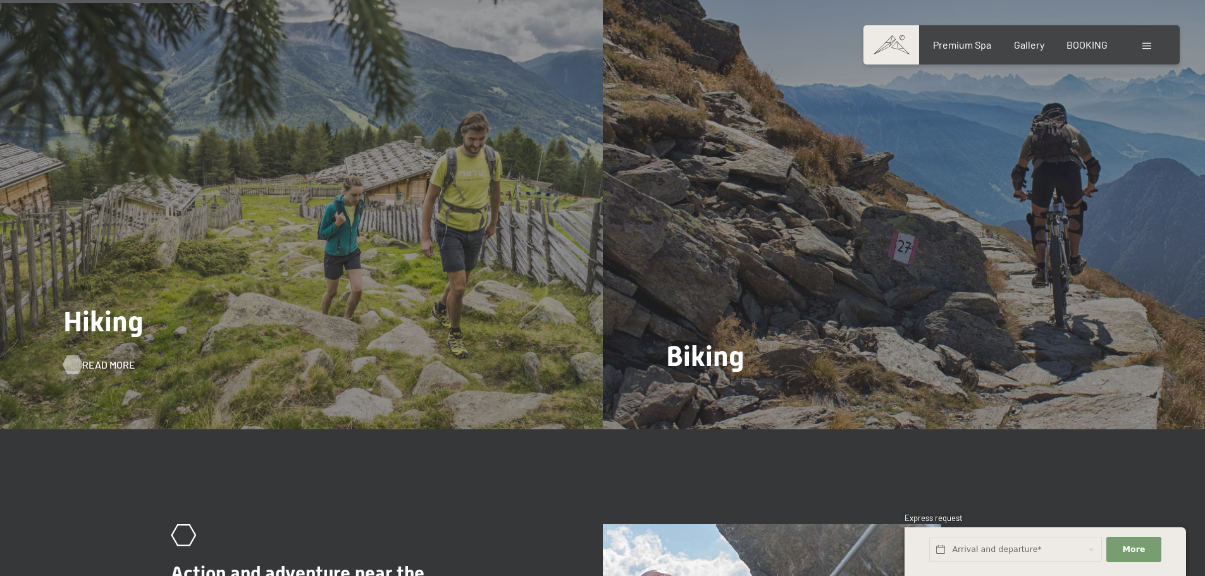
scroll to position [1388, 0]
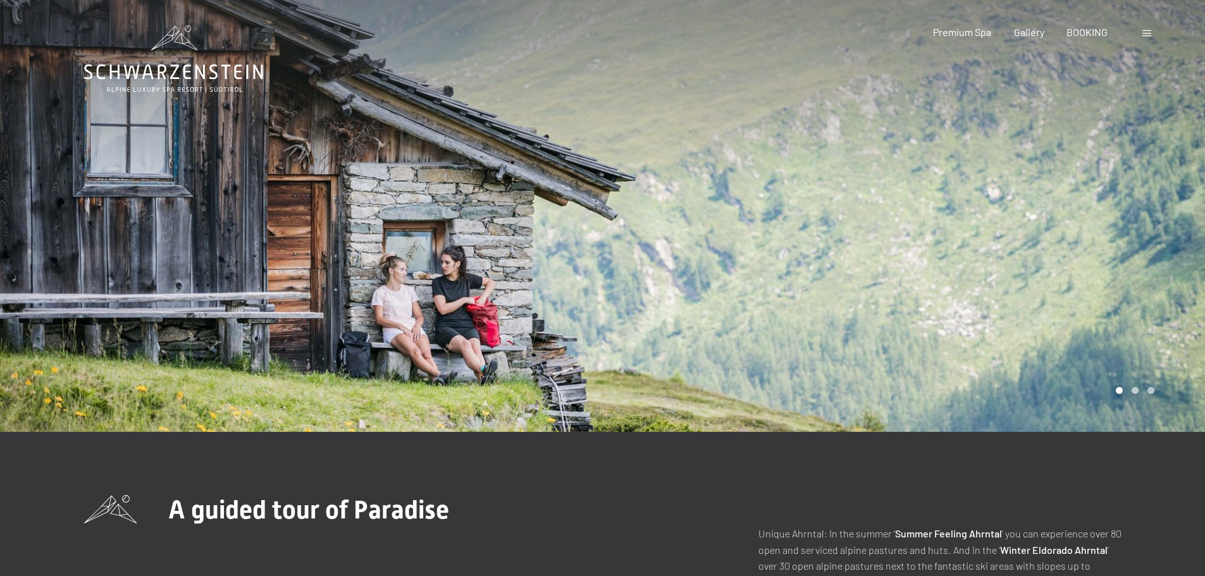
click at [1131, 222] on div at bounding box center [904, 216] width 603 height 432
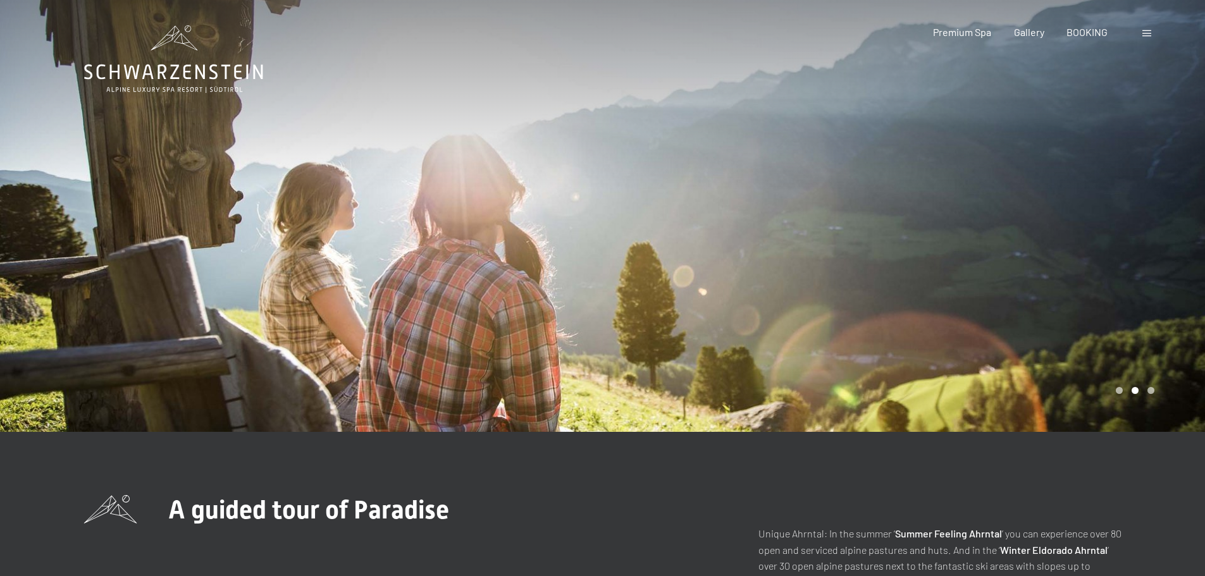
click at [1131, 222] on div at bounding box center [904, 216] width 603 height 432
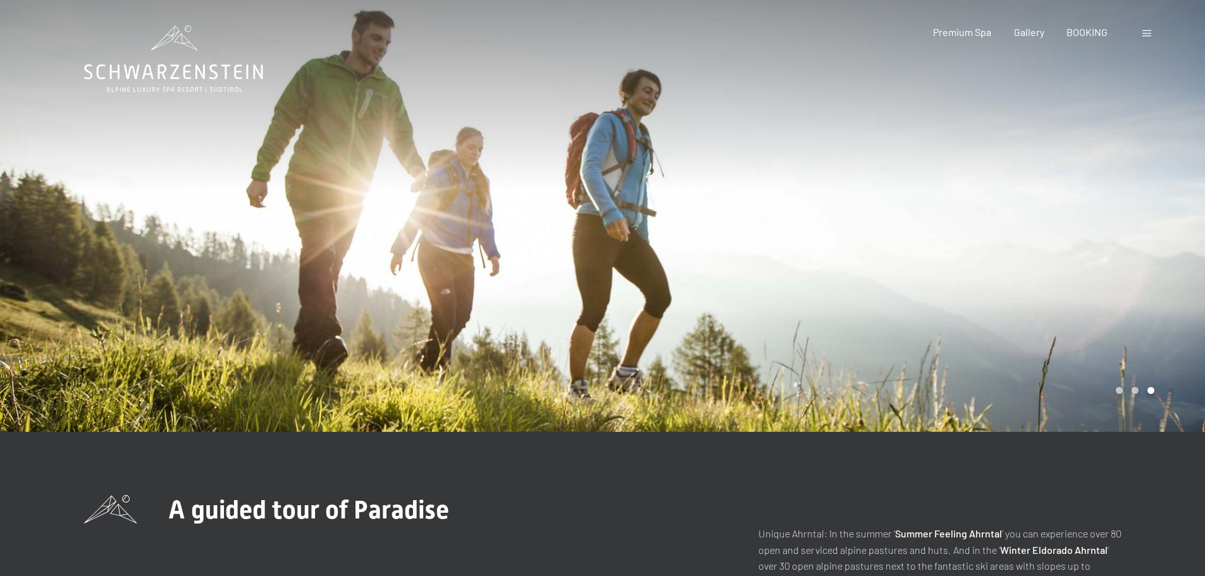
click at [1131, 222] on div at bounding box center [904, 216] width 603 height 432
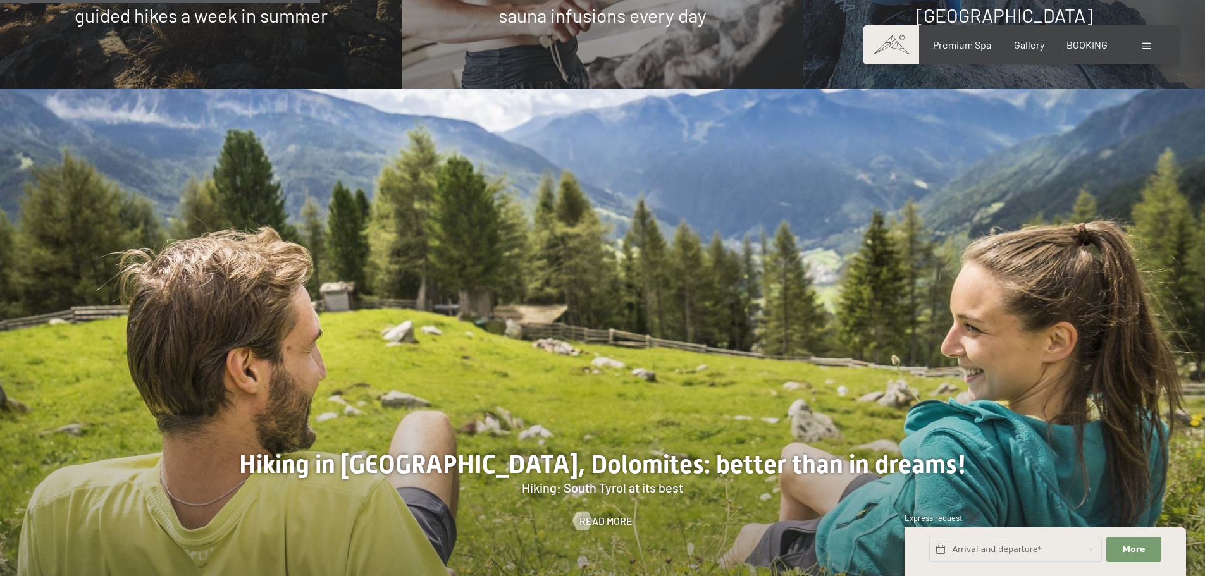
scroll to position [1455, 0]
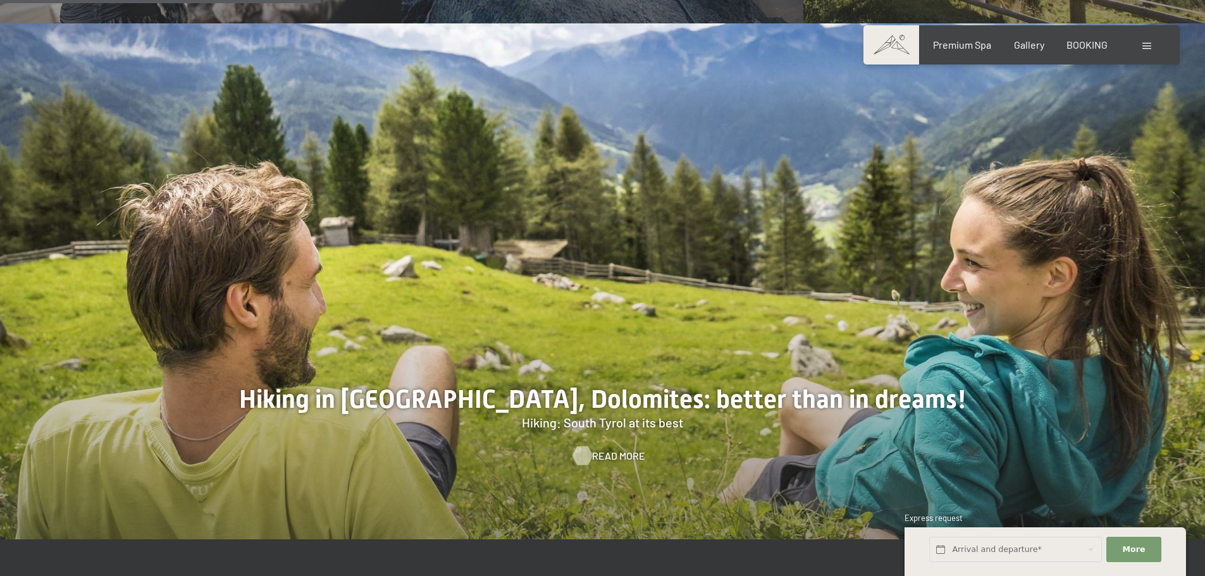
click at [604, 449] on span "Read more" at bounding box center [618, 456] width 53 height 14
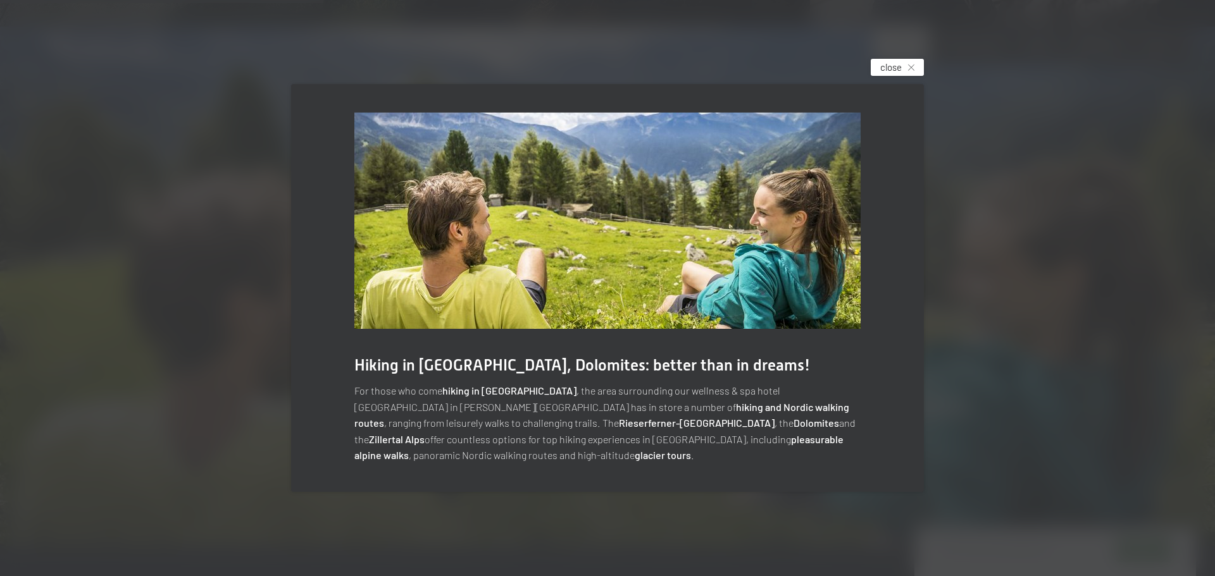
click at [912, 65] on icon at bounding box center [911, 68] width 6 height 6
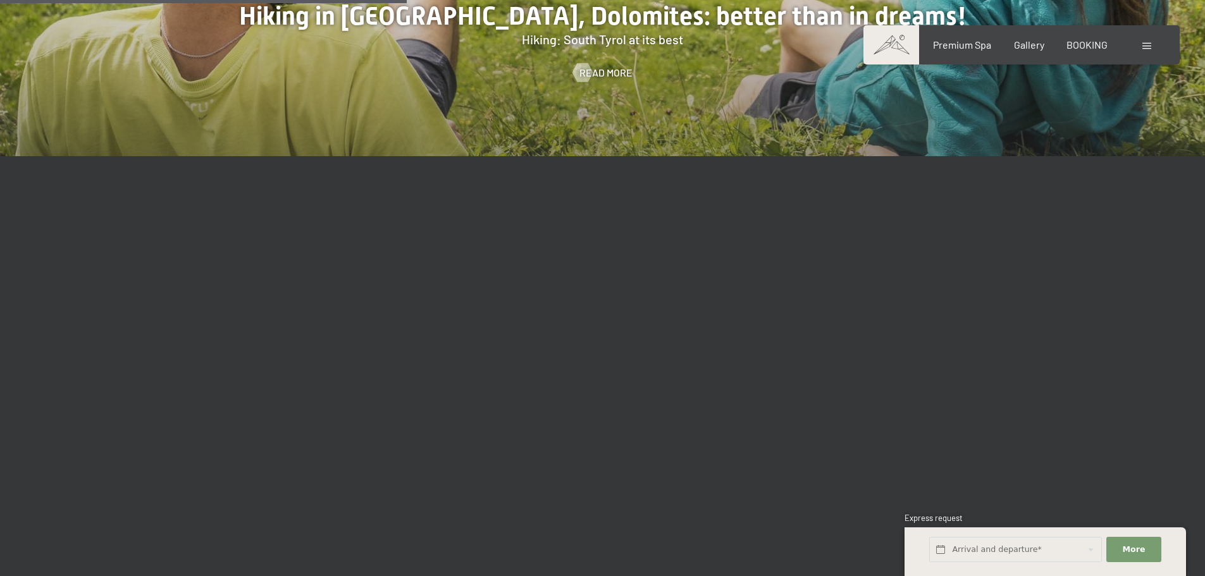
scroll to position [1835, 0]
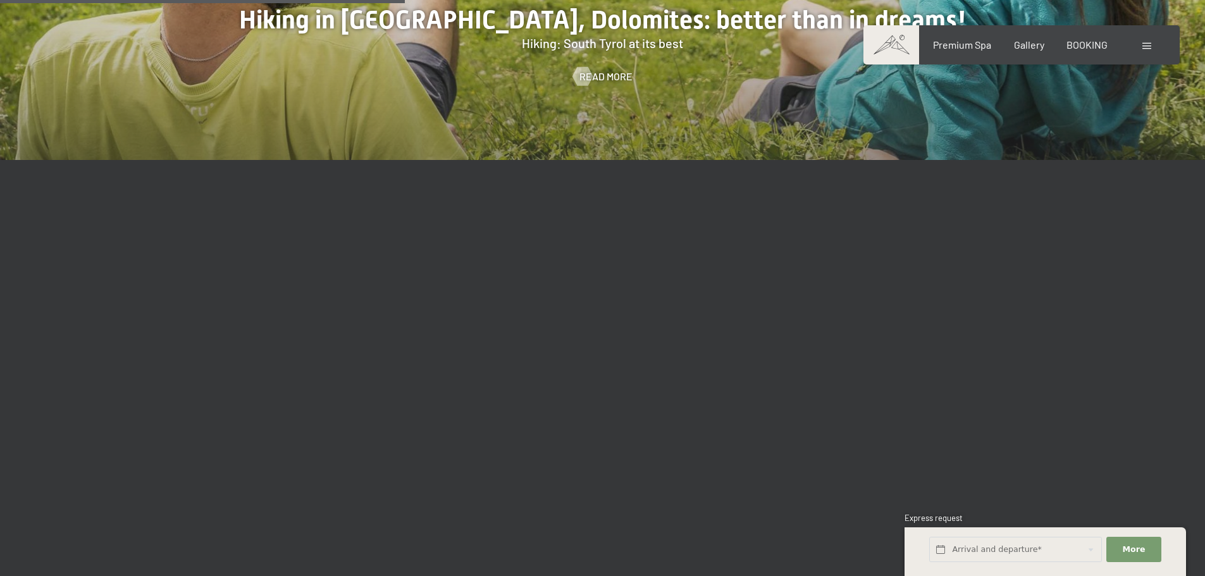
click at [1055, 349] on div at bounding box center [602, 401] width 1205 height 483
